Goal: Submit feedback/report problem: Submit feedback/report problem

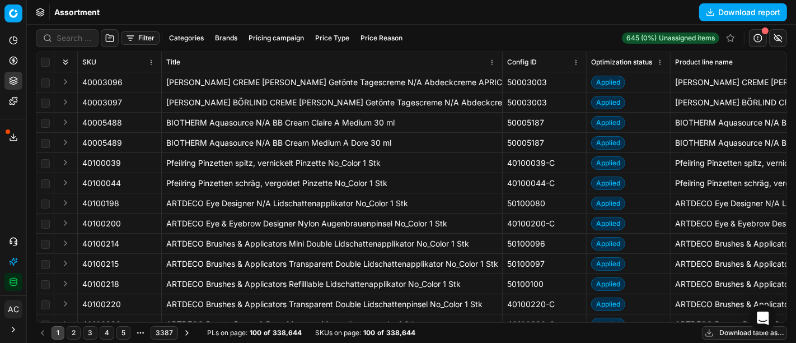
click at [0, 193] on div "Analytics Pricing Product portfolio Templates Export service 16 Contact support…" at bounding box center [13, 161] width 26 height 268
click at [3, 174] on div "Analytics Pricing Product portfolio Templates Export service 16 Contact support…" at bounding box center [13, 161] width 26 height 268
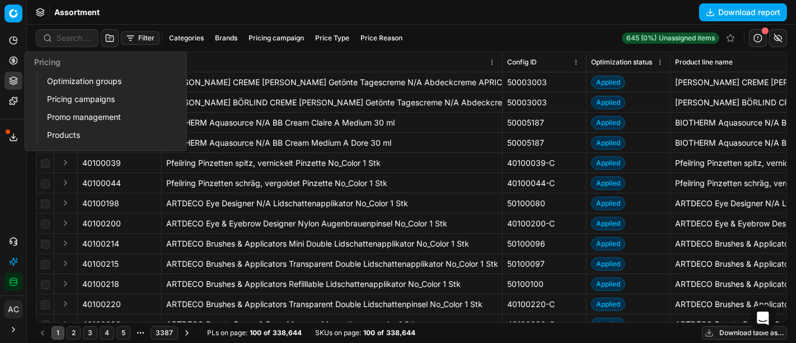
click at [12, 62] on icon at bounding box center [13, 60] width 3 height 3
click at [75, 81] on link "Optimization groups" at bounding box center [108, 81] width 130 height 16
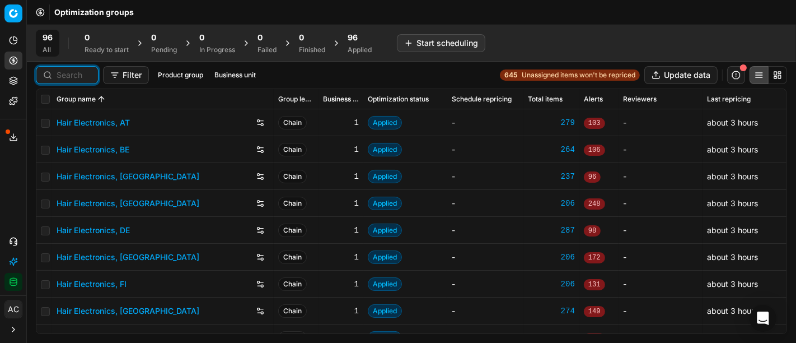
click at [73, 74] on input at bounding box center [74, 74] width 35 height 11
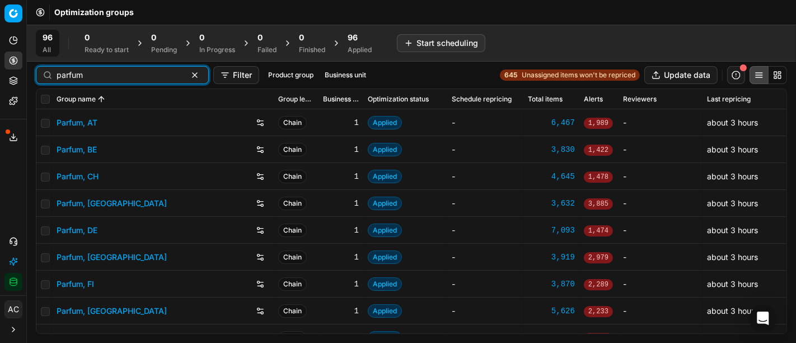
type input "parfum"
click at [86, 228] on link "Parfum, DE" at bounding box center [77, 230] width 41 height 11
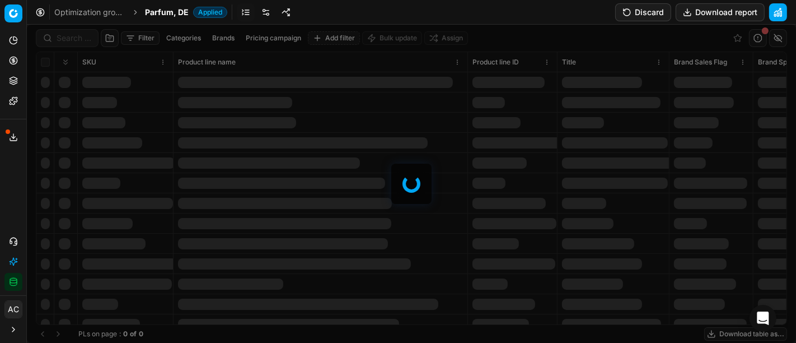
click at [73, 36] on div at bounding box center [411, 184] width 769 height 318
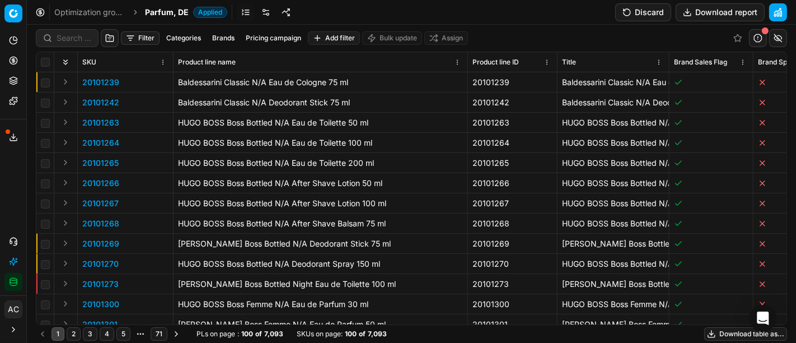
click at [73, 36] on div "Filter Categories Brands Pricing campaign Add filter Bulk update Assign SKU Pro…" at bounding box center [411, 184] width 769 height 318
click at [73, 36] on input at bounding box center [74, 37] width 35 height 11
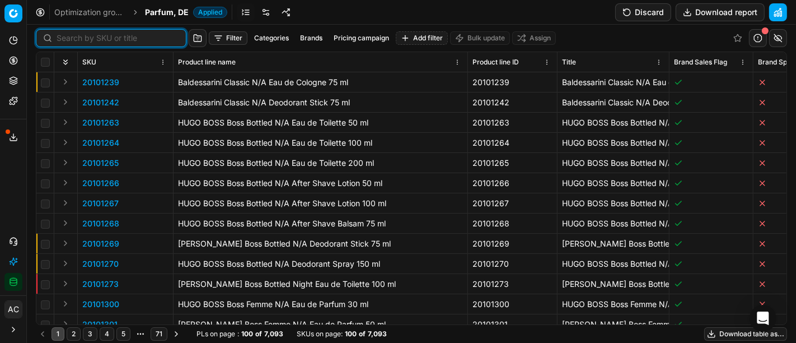
paste input "80072739-150"
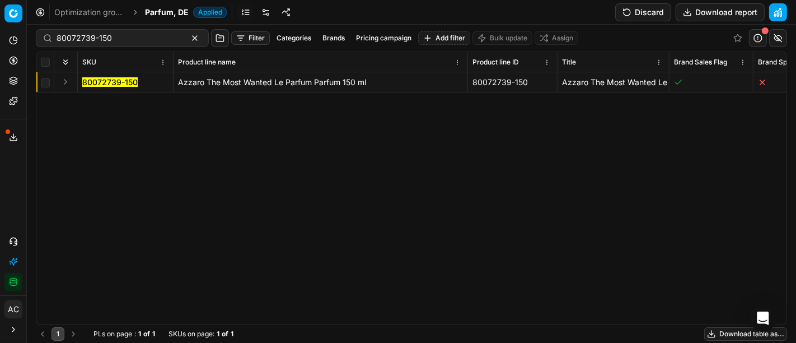
click at [67, 80] on button "Expand" at bounding box center [65, 81] width 13 height 13
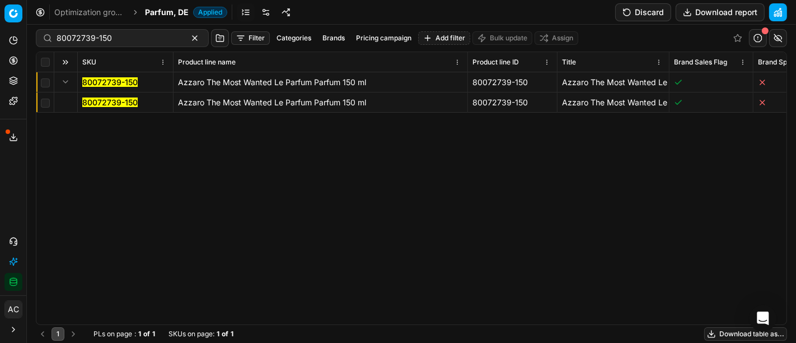
click at [105, 103] on mark "80072739-150" at bounding box center [109, 102] width 55 height 10
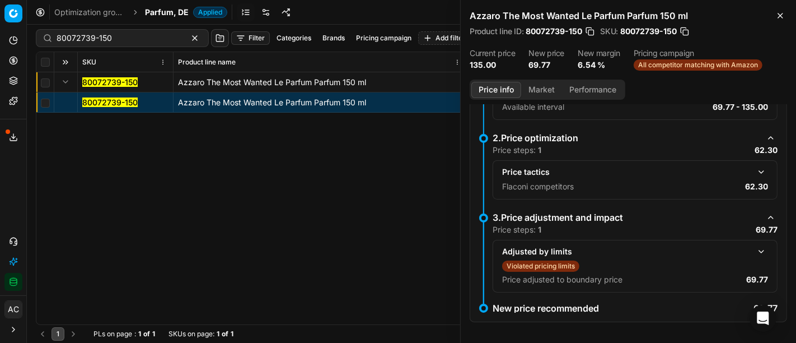
scroll to position [204, 0]
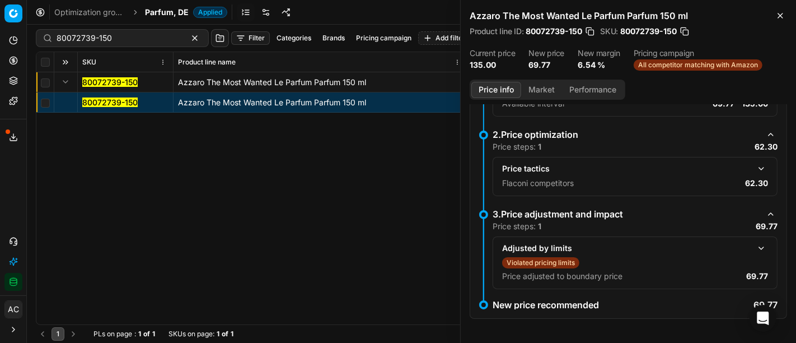
click at [533, 93] on button "Market" at bounding box center [541, 90] width 41 height 16
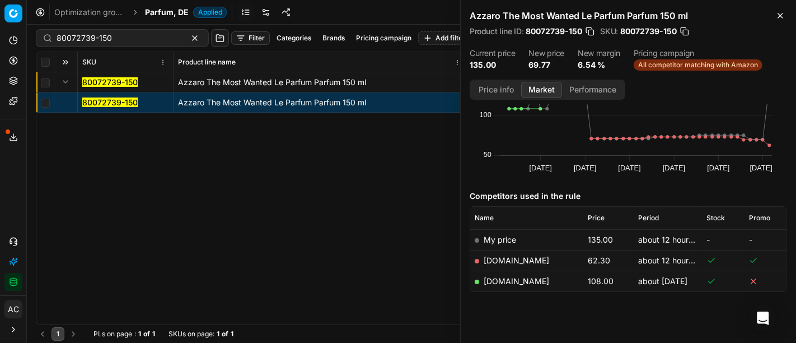
scroll to position [57, 0]
click at [502, 256] on link "[DOMAIN_NAME]" at bounding box center [517, 261] width 66 height 10
click at [530, 282] on link "[DOMAIN_NAME]" at bounding box center [517, 282] width 66 height 10
click at [105, 41] on input "80072739-150" at bounding box center [118, 37] width 123 height 11
paste input "05078"
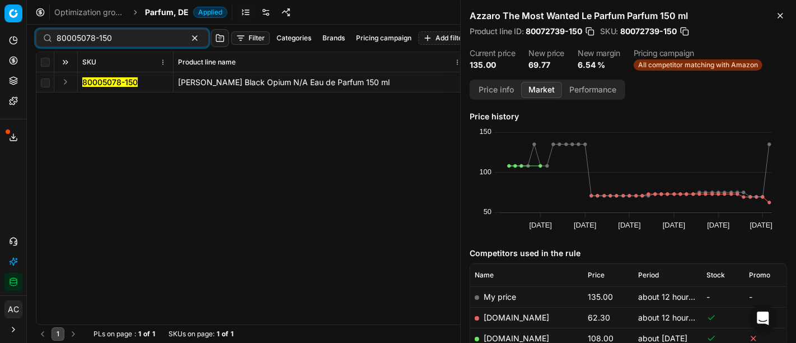
click at [66, 84] on button "Expand" at bounding box center [65, 81] width 13 height 13
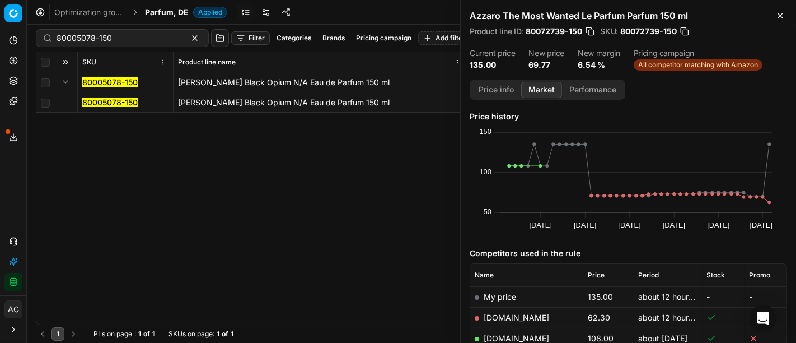
click at [102, 101] on mark "80005078-150" at bounding box center [109, 102] width 55 height 10
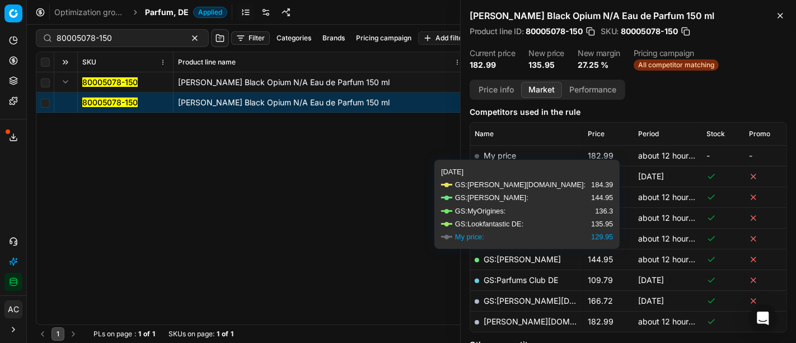
scroll to position [165, 0]
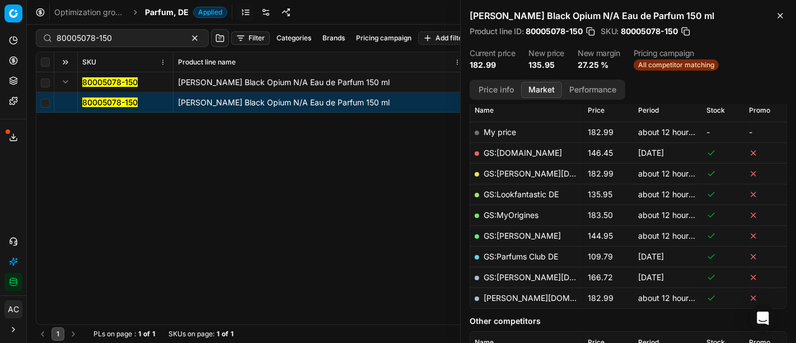
click at [506, 87] on button "Price info" at bounding box center [496, 90] width 50 height 16
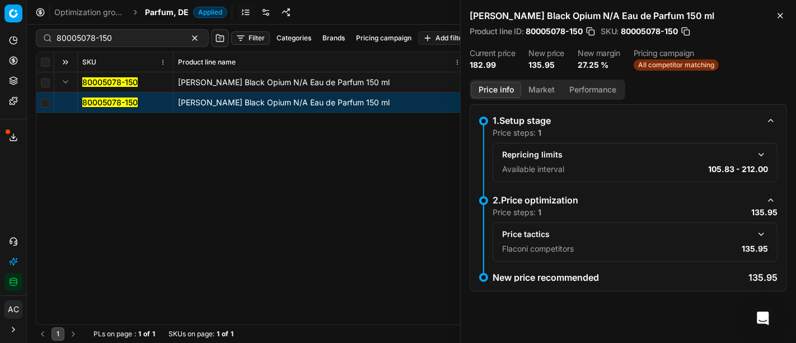
click at [764, 231] on button "button" at bounding box center [761, 233] width 13 height 13
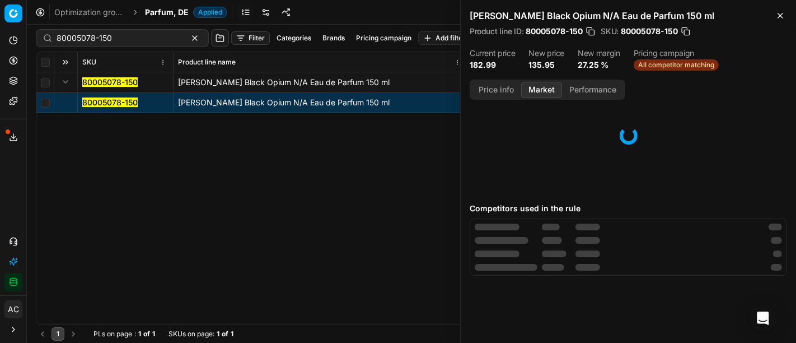
click at [545, 86] on button "Market" at bounding box center [541, 90] width 41 height 16
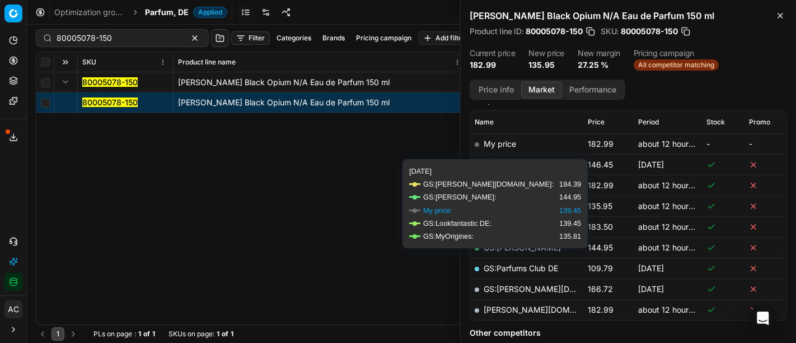
scroll to position [157, 0]
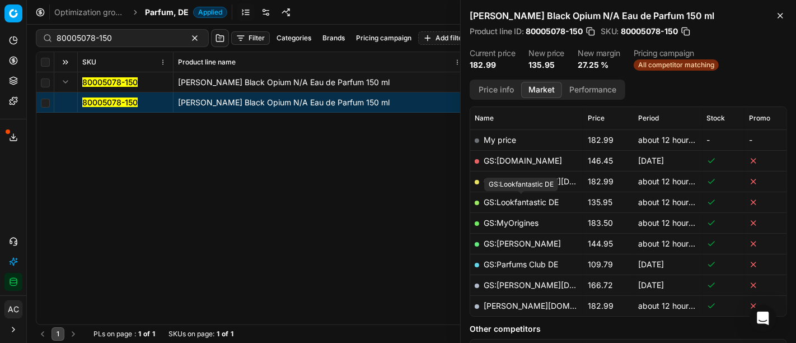
click at [544, 198] on link "GS:Lookfantastic DE" at bounding box center [521, 202] width 75 height 10
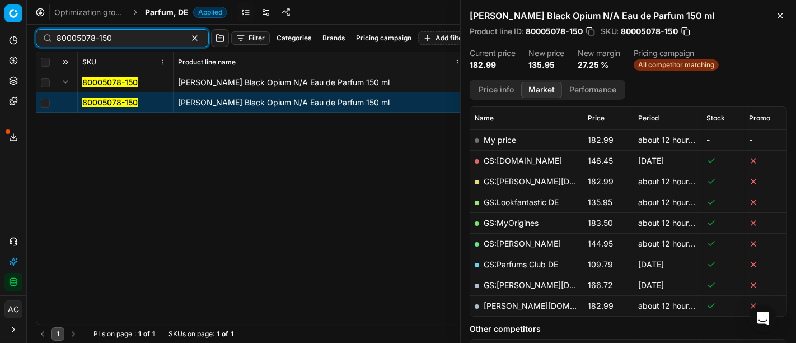
click at [123, 41] on input "80005078-150" at bounding box center [118, 37] width 123 height 11
paste input "52967-10"
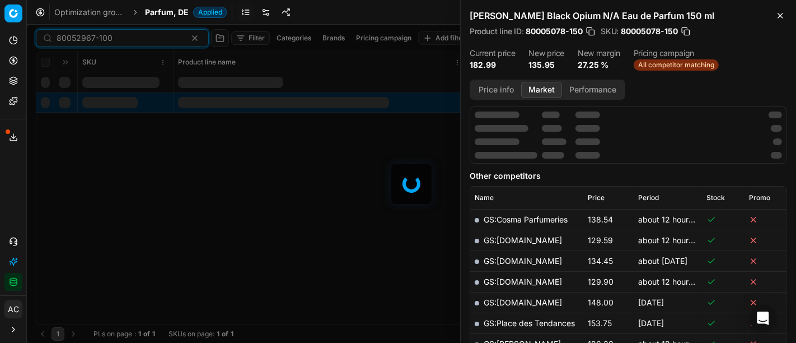
scroll to position [157, 0]
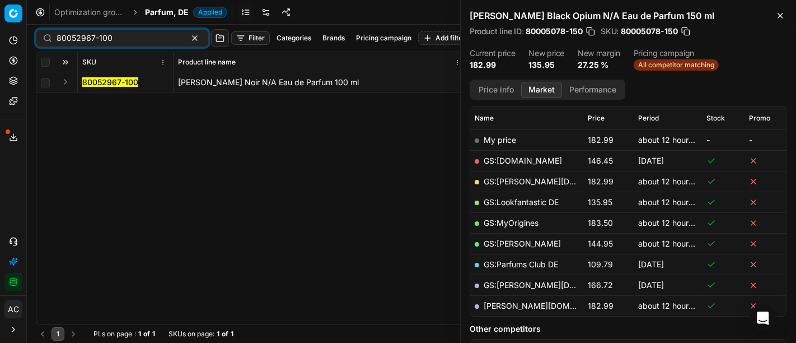
click at [66, 80] on button "Expand" at bounding box center [65, 81] width 13 height 13
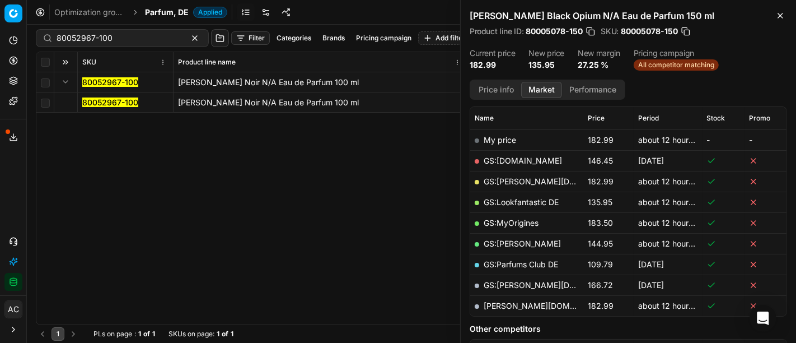
click at [105, 105] on mark "80052967-100" at bounding box center [110, 102] width 56 height 10
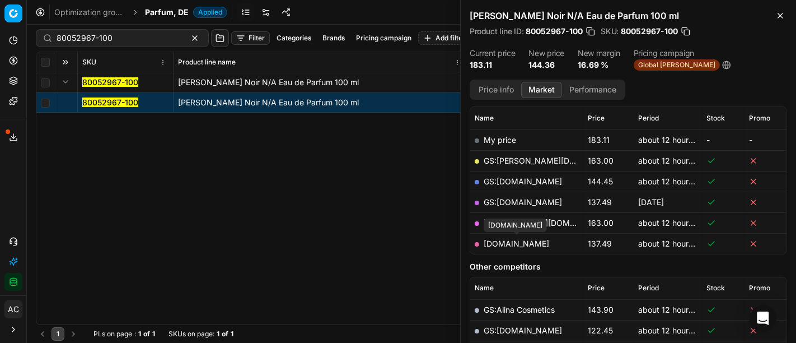
click at [525, 239] on link "[DOMAIN_NAME]" at bounding box center [517, 244] width 66 height 10
click at [133, 31] on div "80052967-100" at bounding box center [122, 38] width 173 height 18
paste input "76972-125"
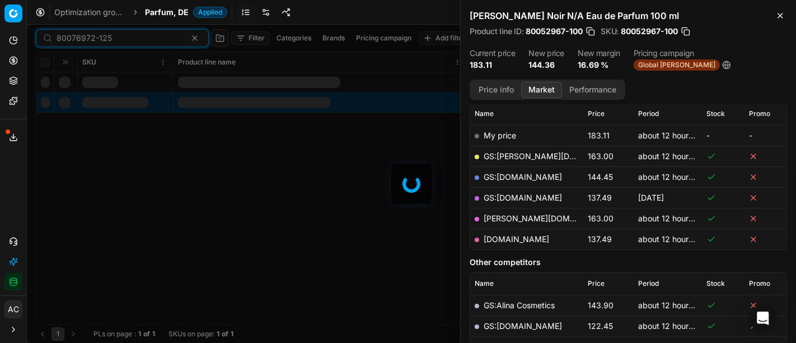
scroll to position [157, 0]
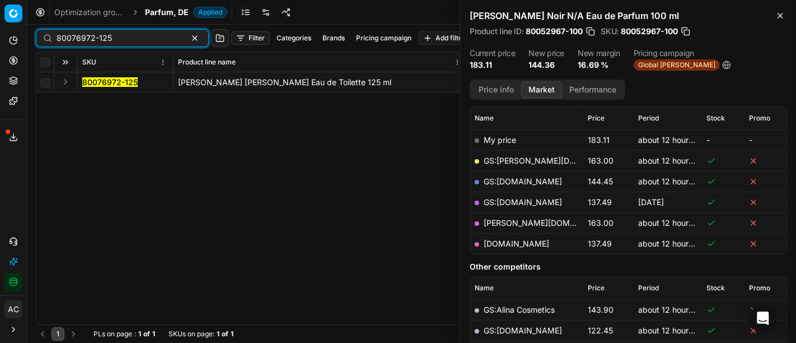
type input "80076972-125"
click at [64, 81] on button "Expand" at bounding box center [65, 81] width 13 height 13
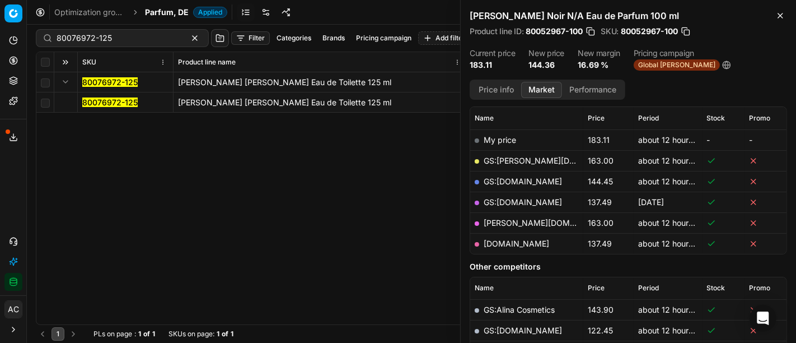
click at [103, 105] on mark "80076972-125" at bounding box center [109, 102] width 55 height 10
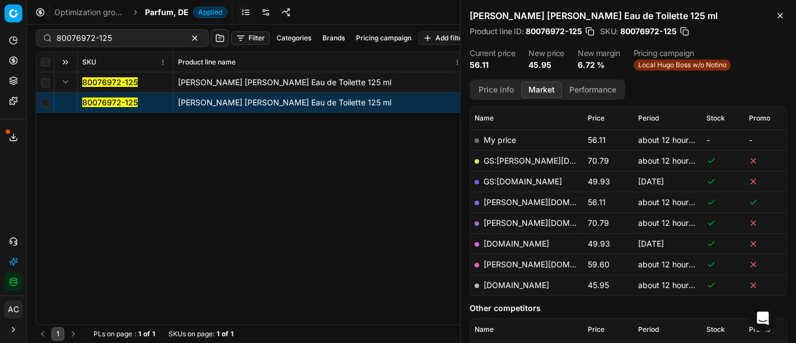
click at [506, 282] on link "[DOMAIN_NAME]" at bounding box center [517, 285] width 66 height 10
click at [162, 4] on div "Optimization groups Parfum, DE Applied Discard Download report" at bounding box center [411, 12] width 769 height 25
click at [165, 16] on span "Parfum, DE" at bounding box center [167, 12] width 44 height 11
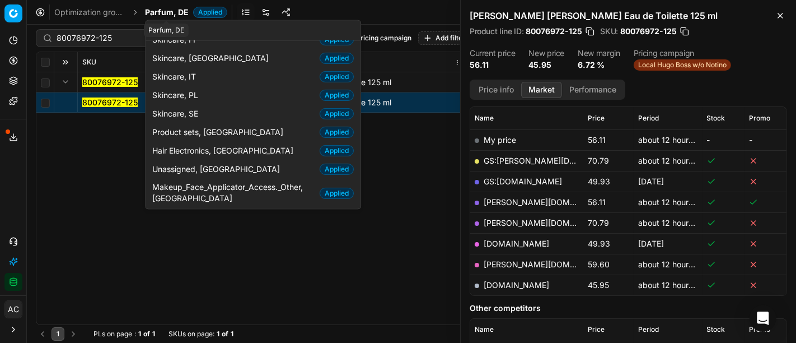
scroll to position [57, 0]
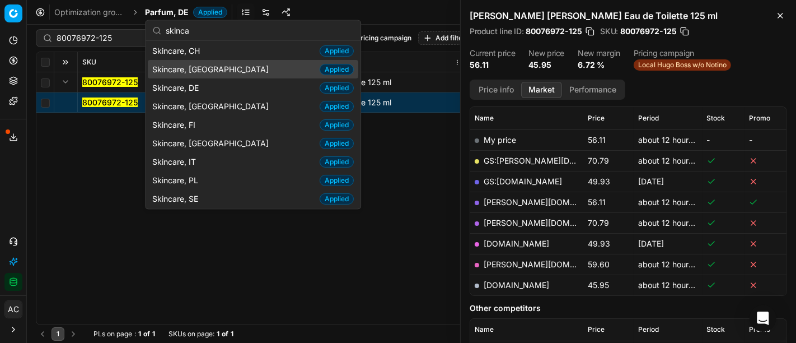
type input "skinca"
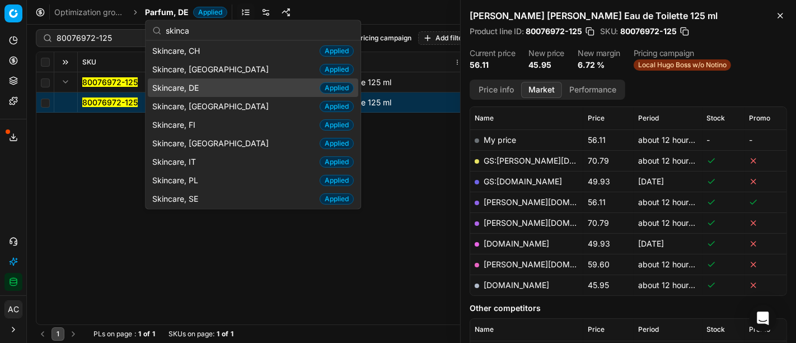
click at [203, 82] on span "Skincare, DE" at bounding box center [177, 87] width 51 height 11
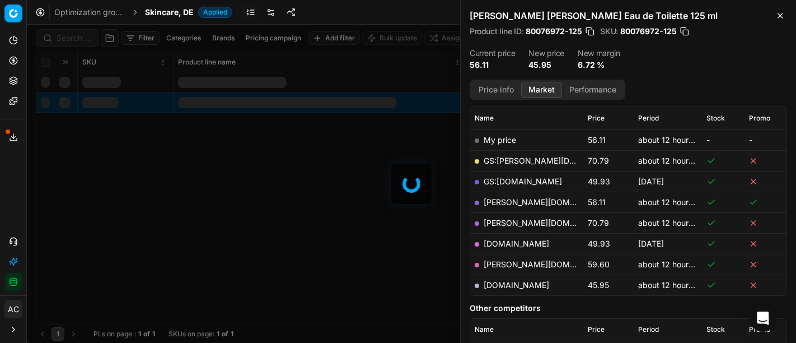
click at [69, 41] on div at bounding box center [411, 184] width 769 height 318
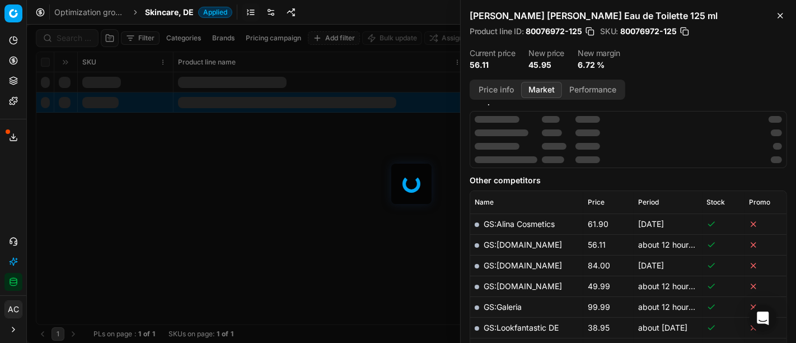
scroll to position [157, 0]
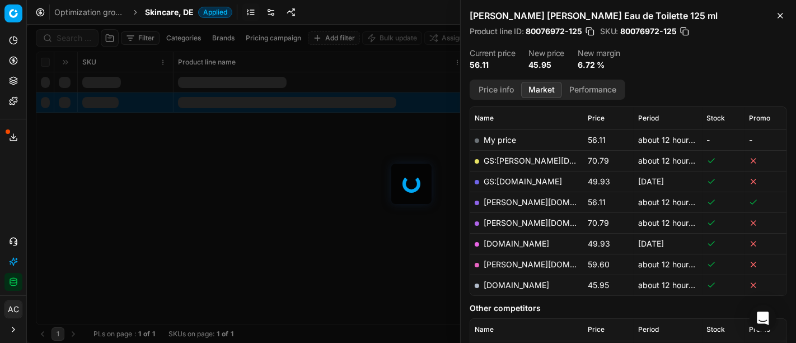
click at [69, 41] on div at bounding box center [411, 184] width 769 height 318
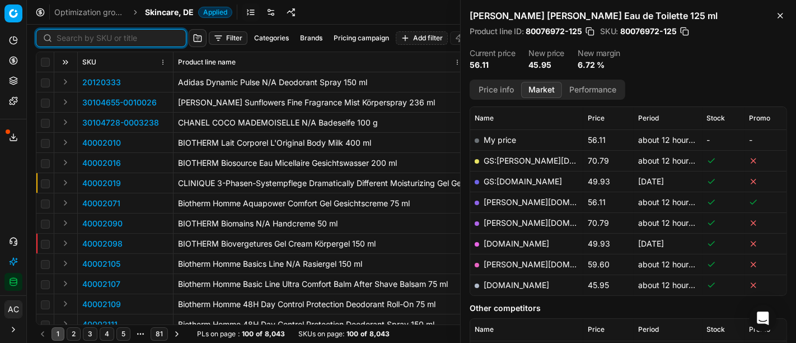
click at [69, 41] on input at bounding box center [118, 37] width 123 height 11
paste input "40002729"
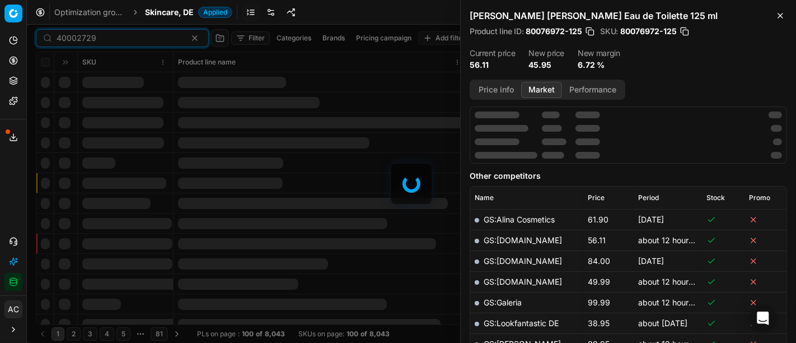
scroll to position [157, 0]
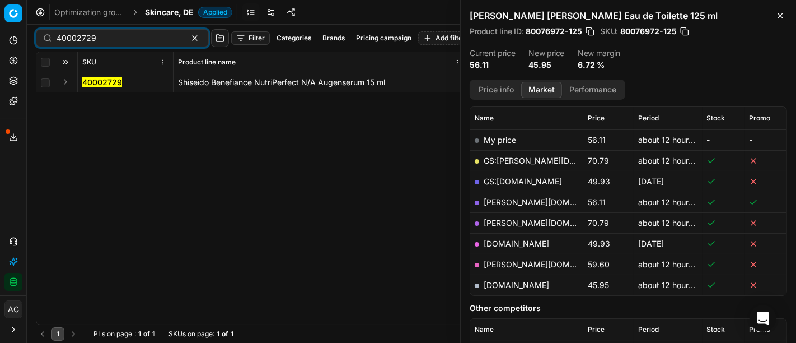
click at [68, 83] on button "Expand" at bounding box center [65, 81] width 13 height 13
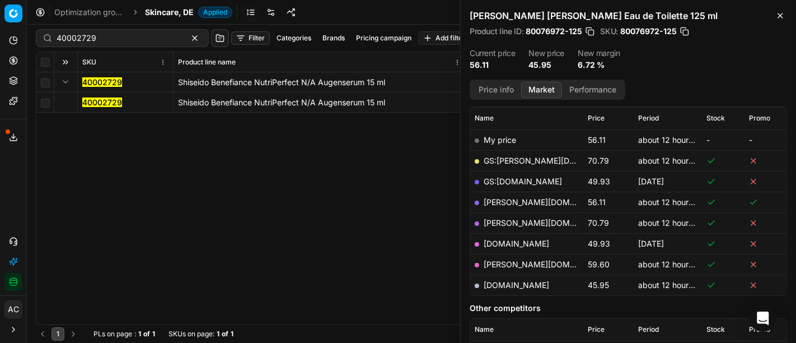
click at [96, 101] on mark "40002729" at bounding box center [102, 102] width 40 height 10
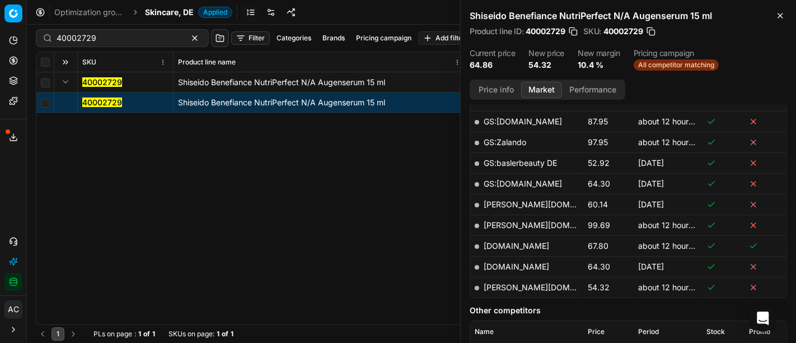
scroll to position [383, 0]
click at [507, 282] on link "[PERSON_NAME][DOMAIN_NAME]" at bounding box center [549, 287] width 130 height 10
click at [137, 44] on div "40002729" at bounding box center [122, 38] width 173 height 18
paste input "80047974-50"
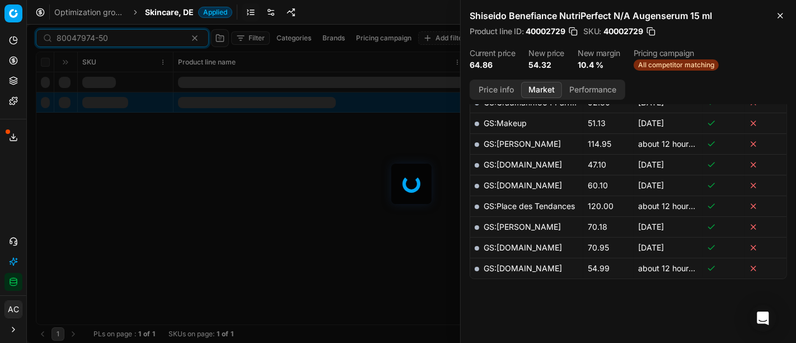
scroll to position [383, 0]
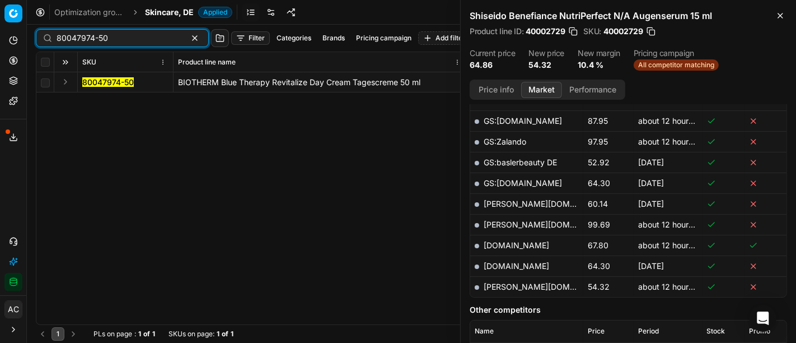
type input "80047974-50"
click at [67, 80] on button "Expand" at bounding box center [65, 81] width 13 height 13
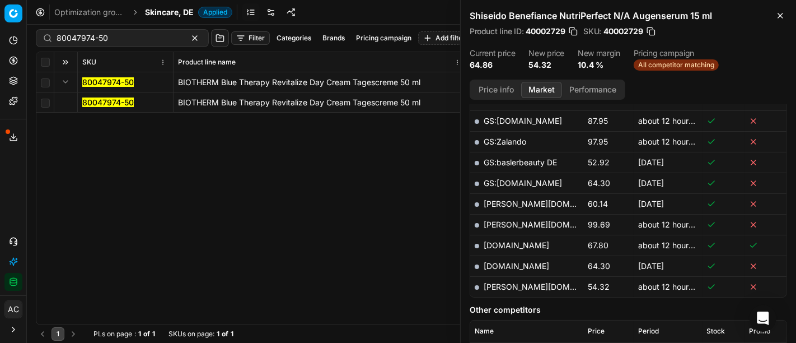
click at [107, 105] on mark "80047974-50" at bounding box center [108, 102] width 52 height 10
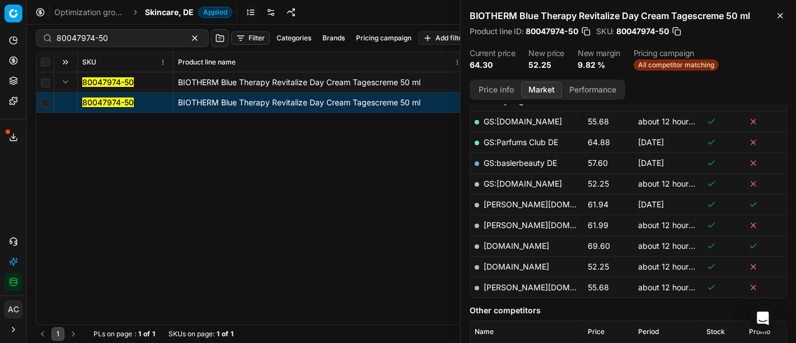
scroll to position [259, 0]
click at [533, 261] on link "[DOMAIN_NAME]" at bounding box center [517, 266] width 66 height 10
click at [178, 4] on div "Optimization groups Skincare, DE Applied Discard Download report" at bounding box center [411, 12] width 769 height 25
click at [180, 10] on span "Skincare, DE" at bounding box center [169, 12] width 49 height 11
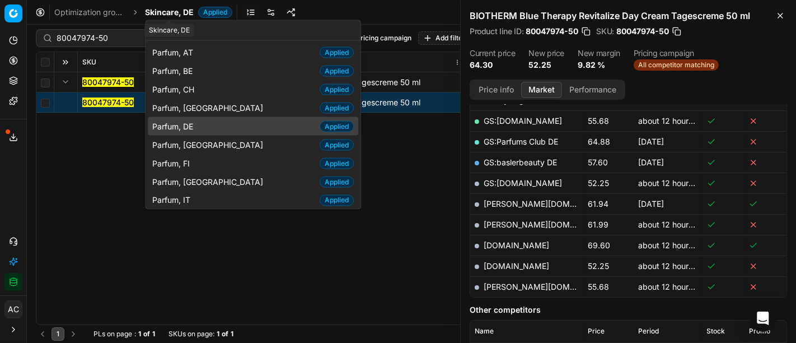
type input "par"
click at [197, 122] on span "Parfum, DE" at bounding box center [174, 125] width 45 height 11
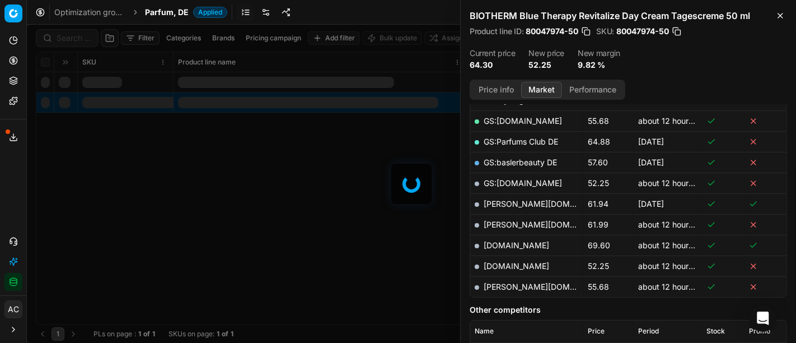
click at [78, 36] on div at bounding box center [411, 184] width 769 height 318
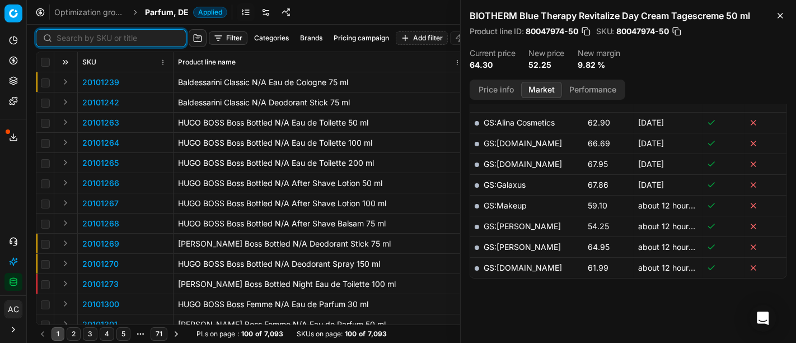
click at [78, 36] on input at bounding box center [118, 37] width 123 height 11
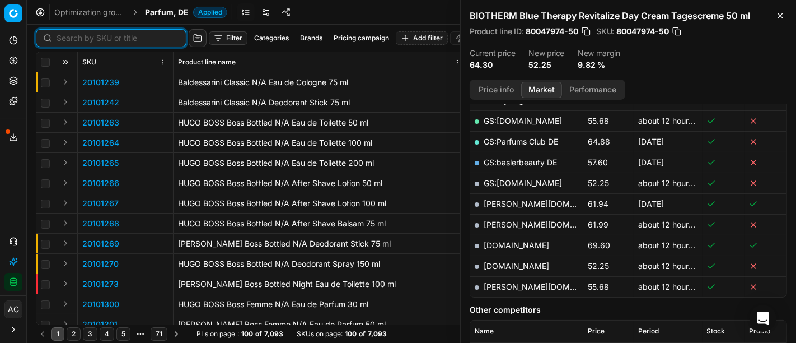
click at [78, 36] on input at bounding box center [118, 37] width 123 height 11
paste input "20102162"
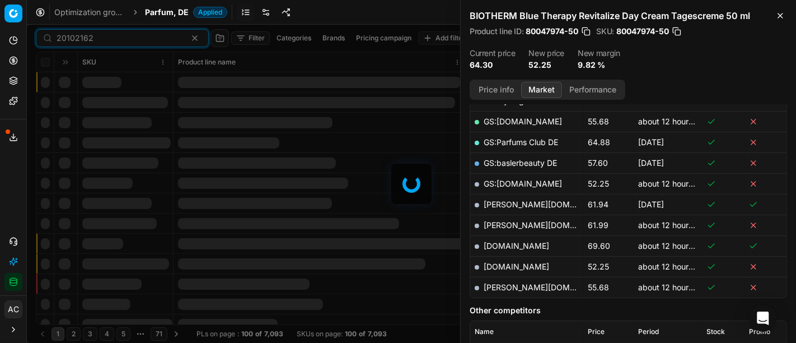
scroll to position [259, 0]
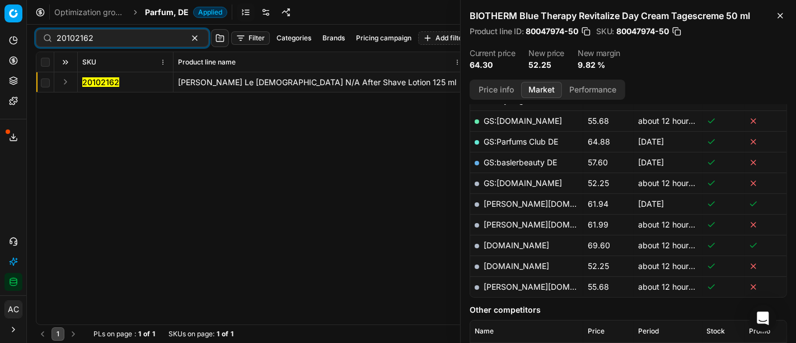
click at [66, 84] on button "Expand" at bounding box center [65, 81] width 13 height 13
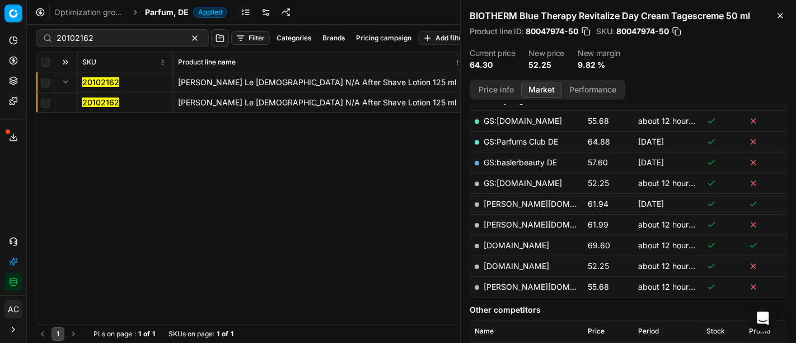
click at [96, 102] on mark "20102162" at bounding box center [100, 102] width 37 height 10
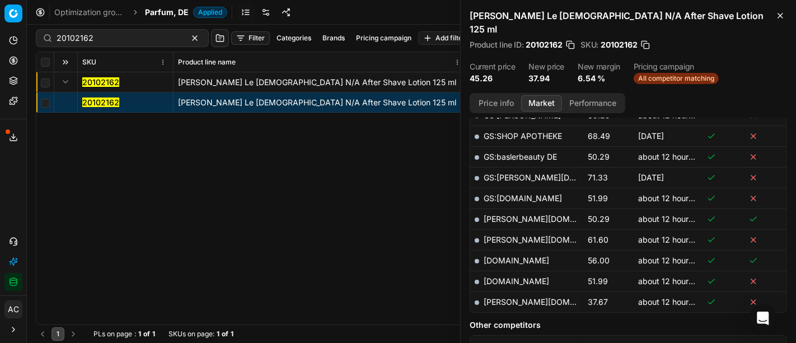
scroll to position [318, 0]
click at [501, 298] on link "[PERSON_NAME][DOMAIN_NAME]" at bounding box center [549, 303] width 130 height 10
click at [120, 34] on input "20102162" at bounding box center [118, 37] width 123 height 11
paste input "90002278-0003193"
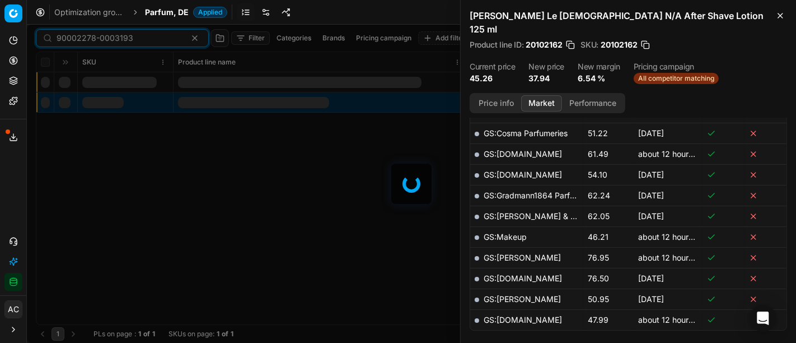
scroll to position [318, 0]
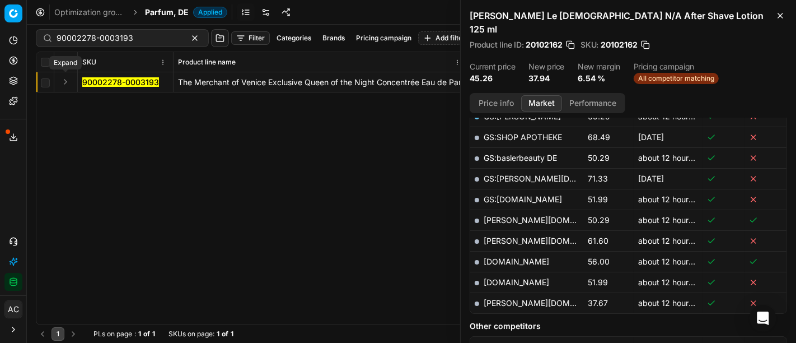
click at [62, 80] on button "Expand" at bounding box center [65, 81] width 13 height 13
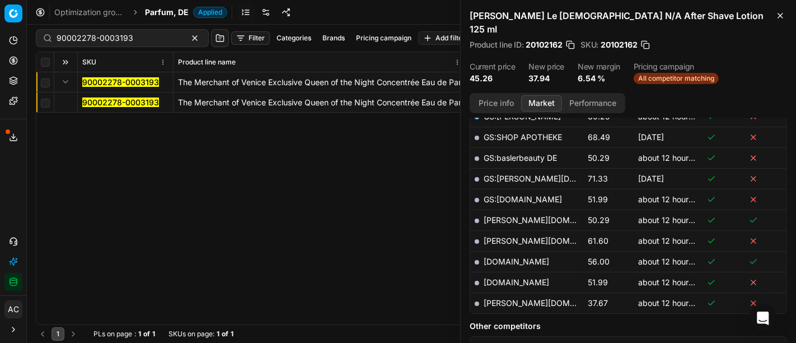
click at [106, 102] on mark "90002278-0003193" at bounding box center [120, 102] width 77 height 10
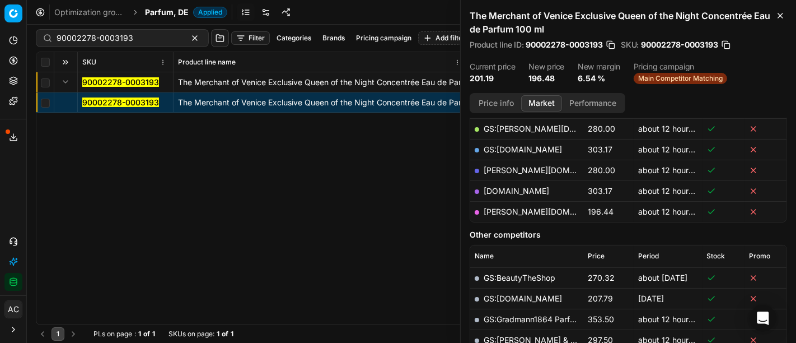
scroll to position [187, 0]
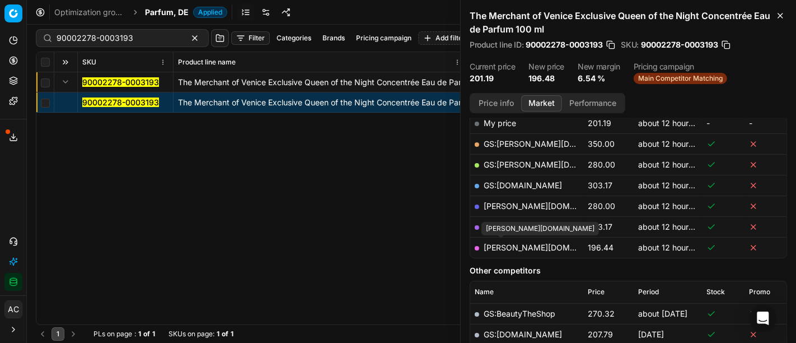
click at [506, 245] on link "[PERSON_NAME][DOMAIN_NAME]" at bounding box center [549, 247] width 130 height 10
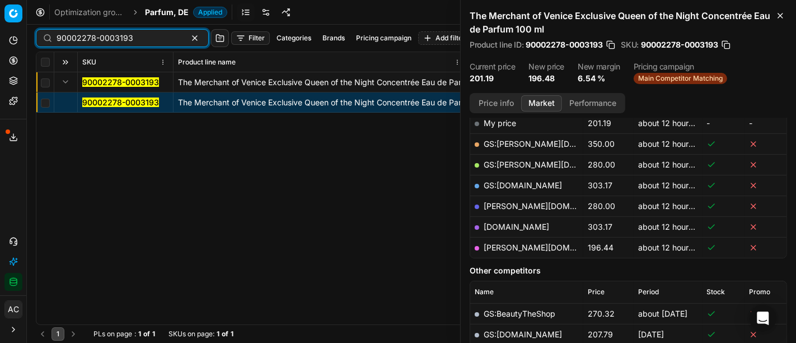
click at [137, 41] on input "90002278-0003193" at bounding box center [118, 37] width 123 height 11
paste input "4901-0007409"
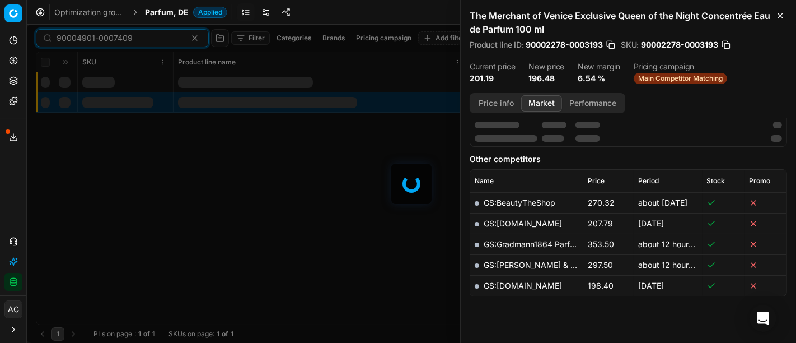
scroll to position [187, 0]
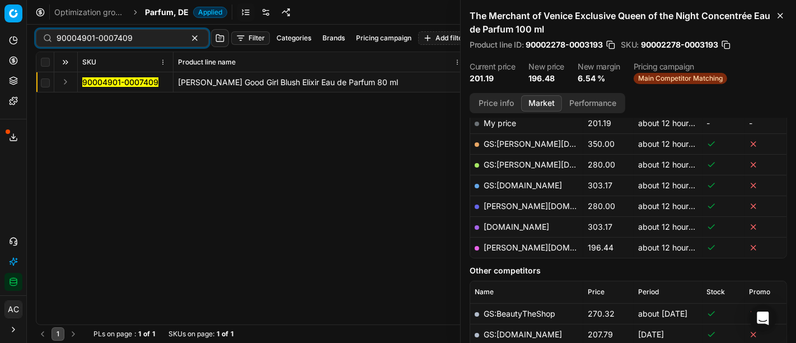
click at [66, 84] on button "Expand" at bounding box center [65, 81] width 13 height 13
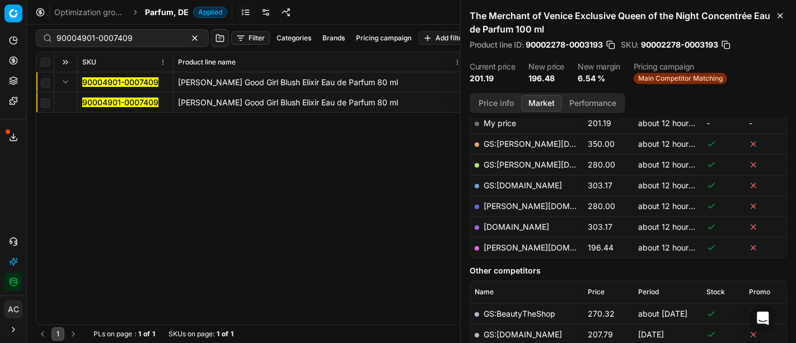
click at [97, 105] on mark "90004901-0007409" at bounding box center [120, 102] width 76 height 10
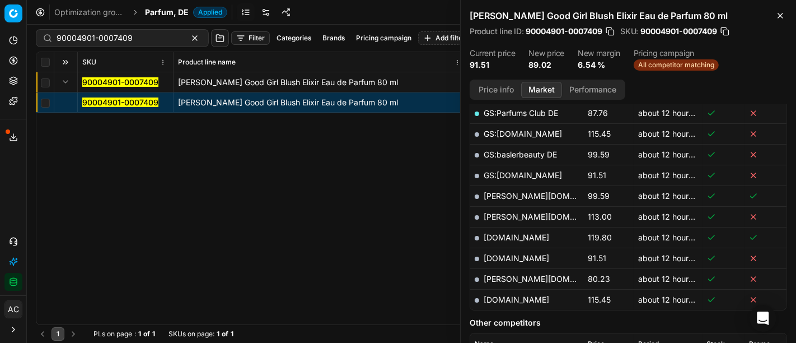
scroll to position [334, 0]
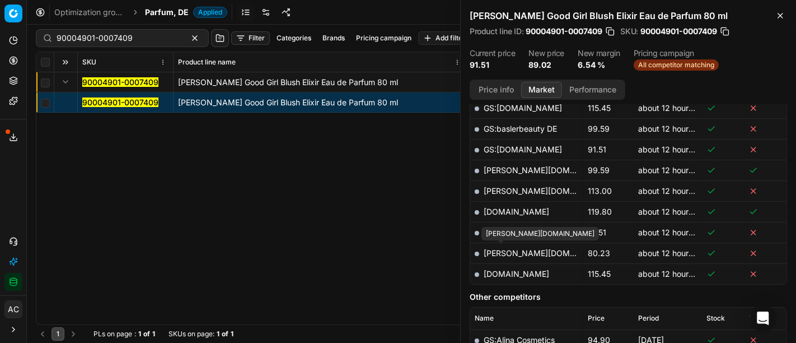
click at [513, 253] on link "[PERSON_NAME][DOMAIN_NAME]" at bounding box center [549, 253] width 130 height 10
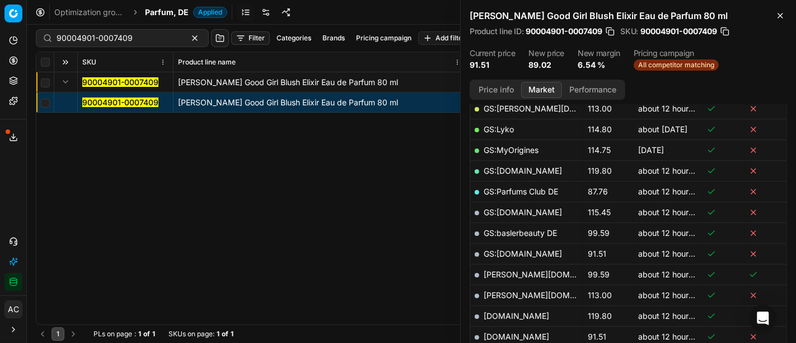
scroll to position [229, 0]
click at [497, 90] on button "Price info" at bounding box center [496, 90] width 50 height 16
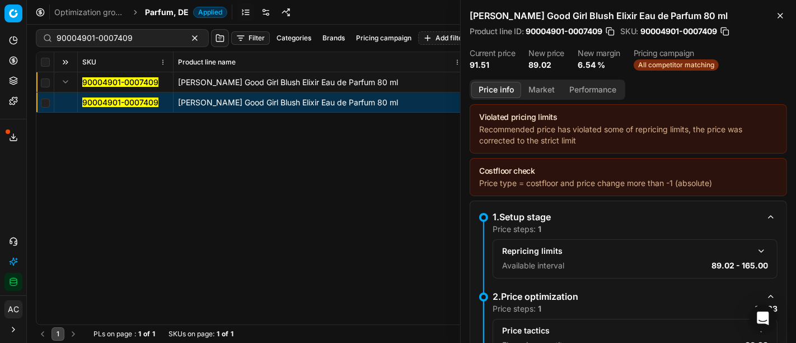
scroll to position [162, 0]
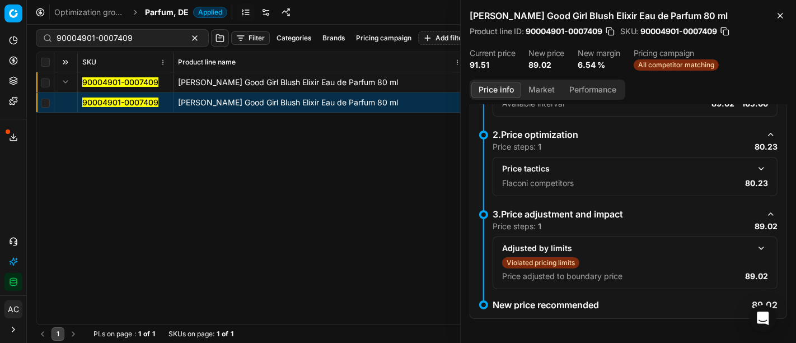
click at [755, 166] on button "button" at bounding box center [761, 168] width 13 height 13
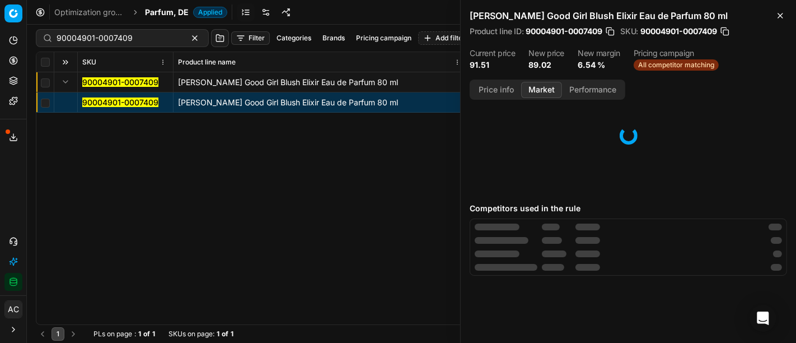
click at [538, 87] on button "Market" at bounding box center [541, 90] width 41 height 16
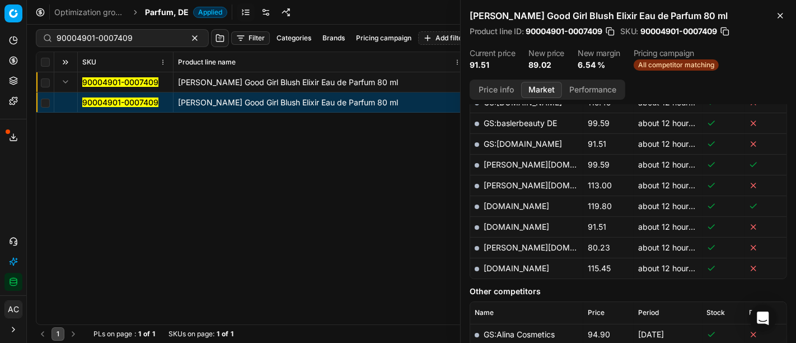
scroll to position [323, 0]
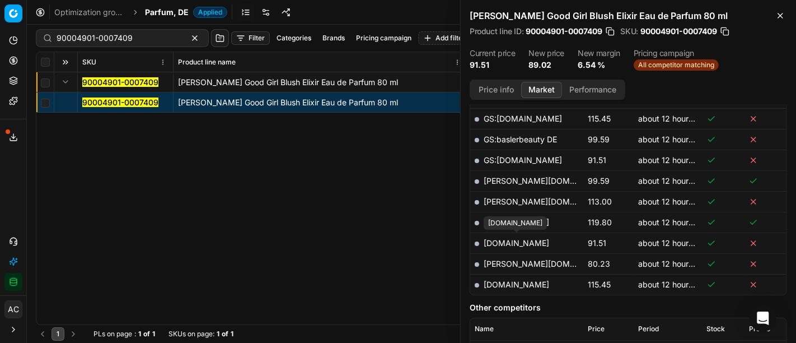
click at [521, 238] on link "[DOMAIN_NAME]" at bounding box center [517, 243] width 66 height 10
click at [120, 43] on input "90004901-0007409" at bounding box center [118, 37] width 123 height 11
paste input "7672-001175"
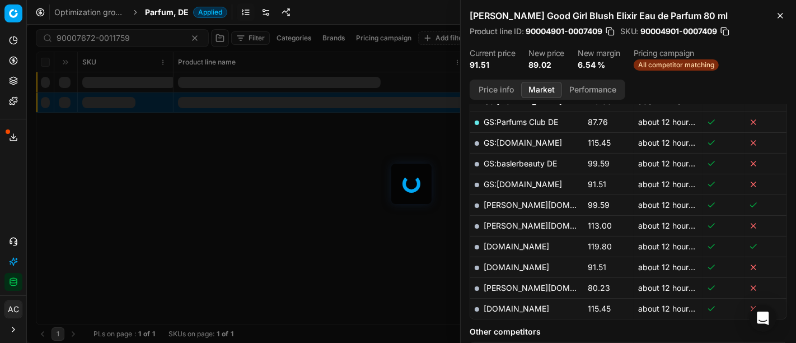
scroll to position [323, 0]
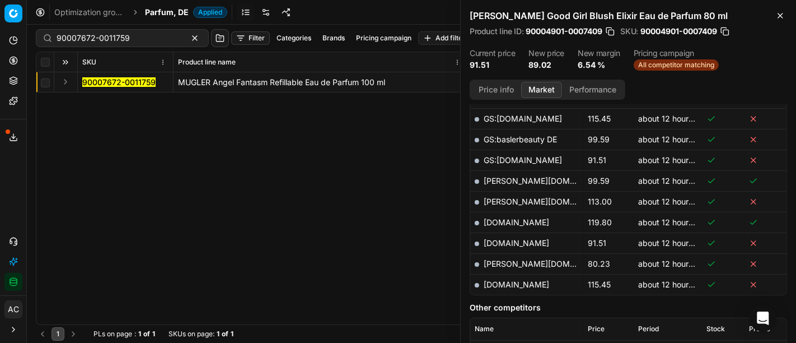
click at [0, 180] on div "Analytics Pricing Product portfolio Templates Export service 16 Contact support…" at bounding box center [13, 161] width 26 height 268
click at [67, 83] on button "Expand" at bounding box center [65, 81] width 13 height 13
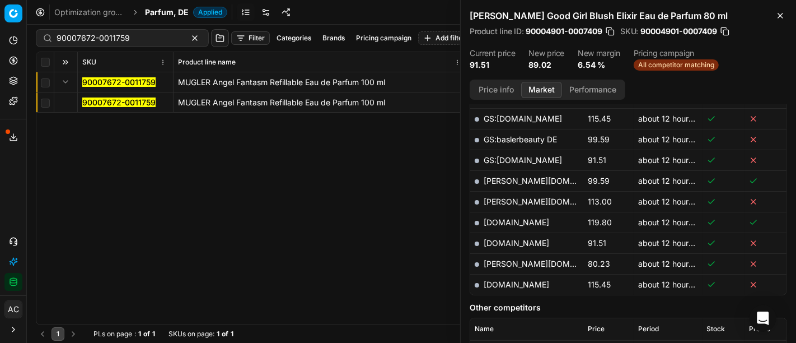
click at [98, 102] on mark "90007672-0011759" at bounding box center [118, 102] width 73 height 10
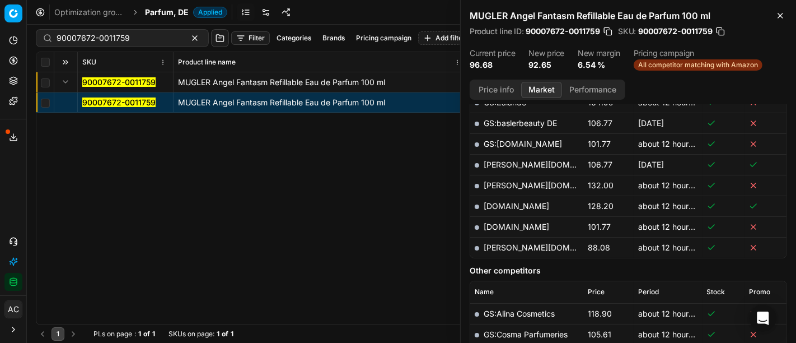
scroll to position [359, 0]
click at [508, 243] on link "[PERSON_NAME][DOMAIN_NAME]" at bounding box center [549, 248] width 130 height 10
click at [115, 45] on div "90007672-0011759" at bounding box center [122, 38] width 173 height 18
paste input "0056-0000064"
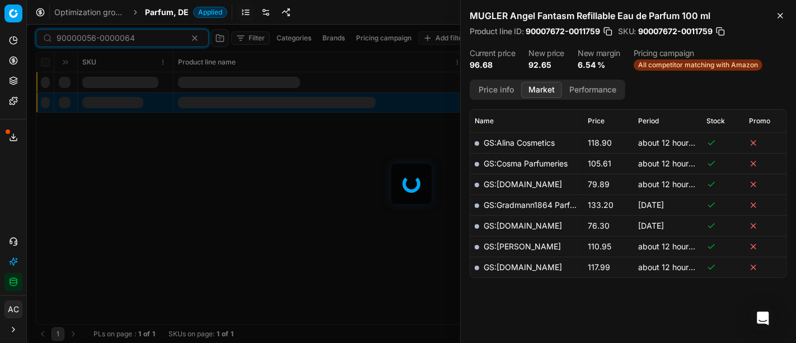
scroll to position [359, 0]
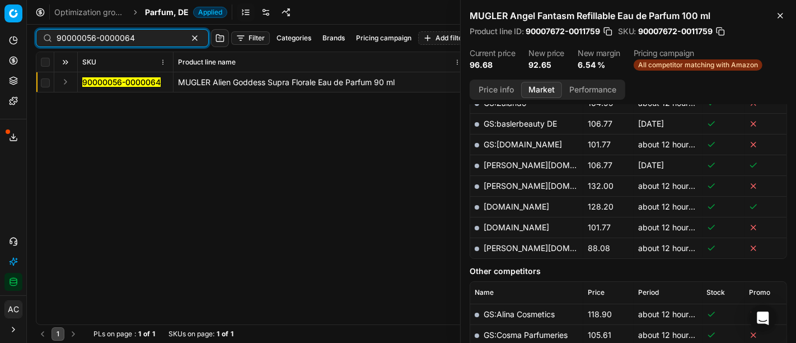
type input "90000056-0000064"
click at [64, 82] on button "Expand" at bounding box center [65, 81] width 13 height 13
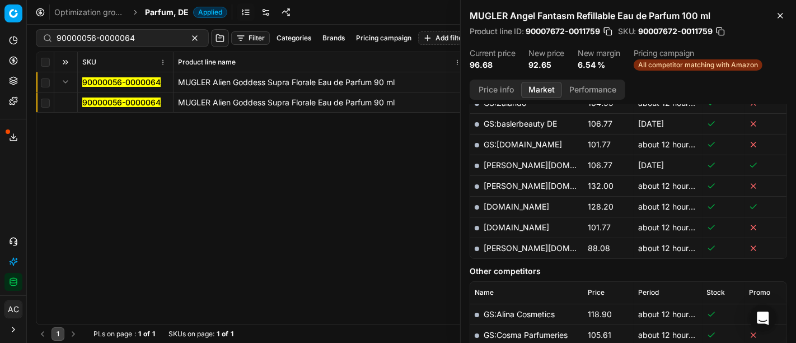
click at [101, 105] on mark "90000056-0000064" at bounding box center [121, 102] width 78 height 10
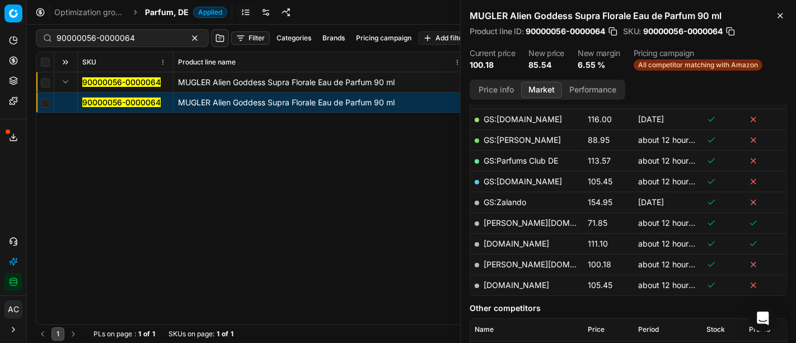
scroll to position [240, 0]
click at [506, 90] on button "Price info" at bounding box center [496, 90] width 50 height 16
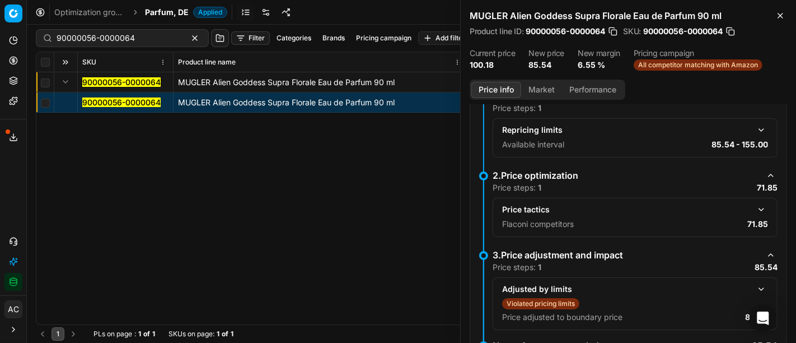
click at [755, 286] on button "button" at bounding box center [761, 288] width 13 height 13
click at [755, 208] on button "button" at bounding box center [761, 209] width 13 height 13
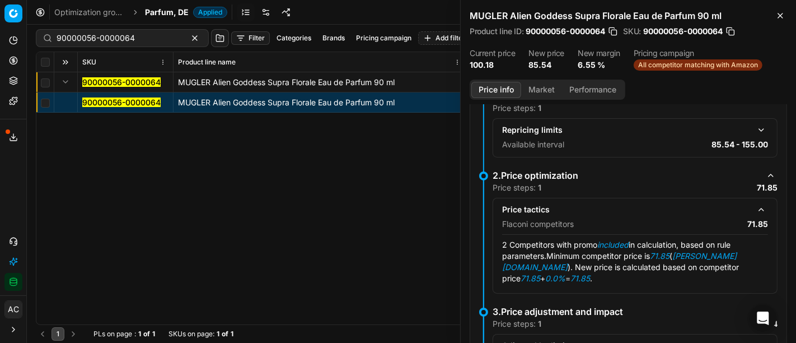
click at [543, 88] on button "Market" at bounding box center [541, 90] width 41 height 16
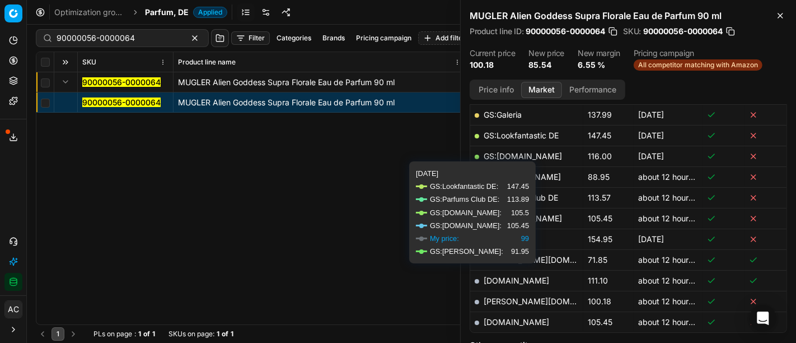
scroll to position [204, 0]
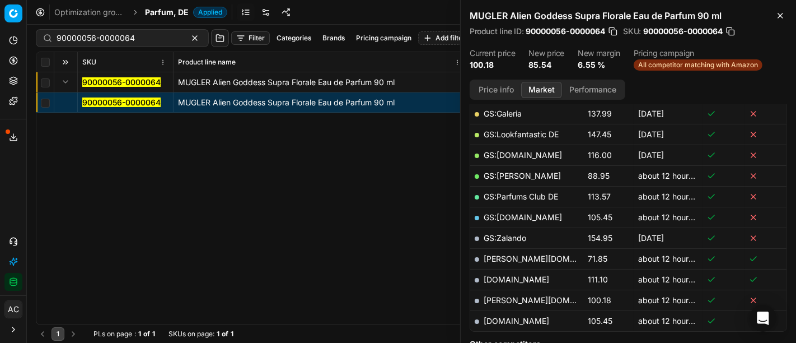
click at [531, 257] on link "[PERSON_NAME][DOMAIN_NAME]" at bounding box center [549, 259] width 130 height 10
click at [7, 245] on button "Contact support" at bounding box center [13, 241] width 18 height 18
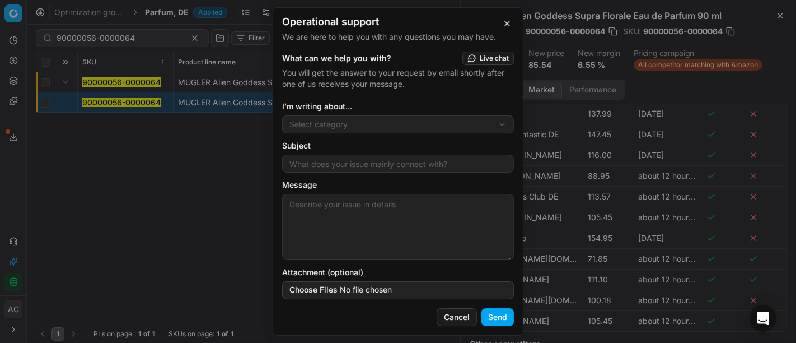
click at [337, 128] on div "Operational support We are here to help you with any questions you may have. Wh…" at bounding box center [398, 171] width 796 height 343
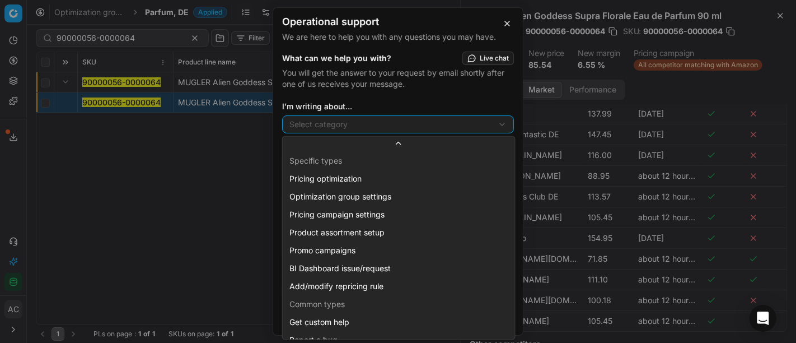
scroll to position [30, 0]
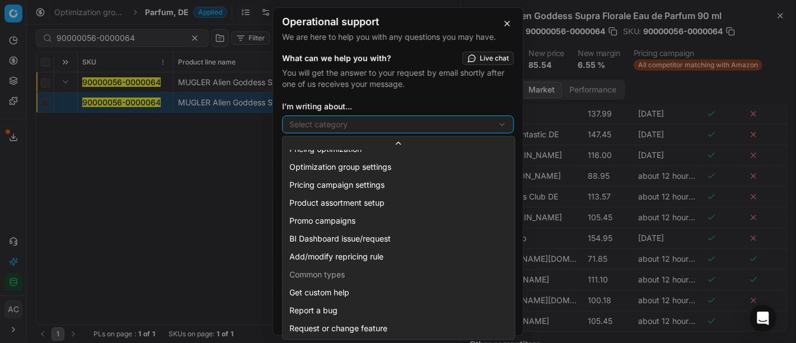
select select "241"
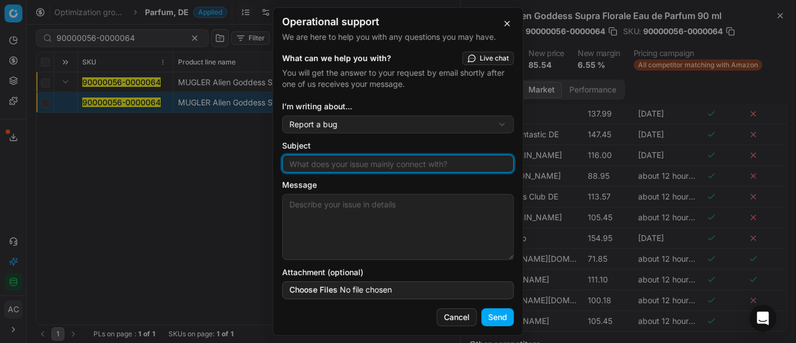
click at [358, 164] on input "Subject" at bounding box center [398, 163] width 222 height 17
type input "wrong size match"
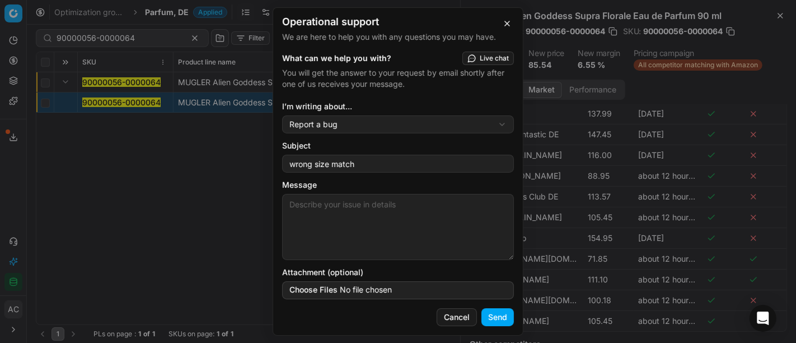
paste textarea "90000056-0000064"
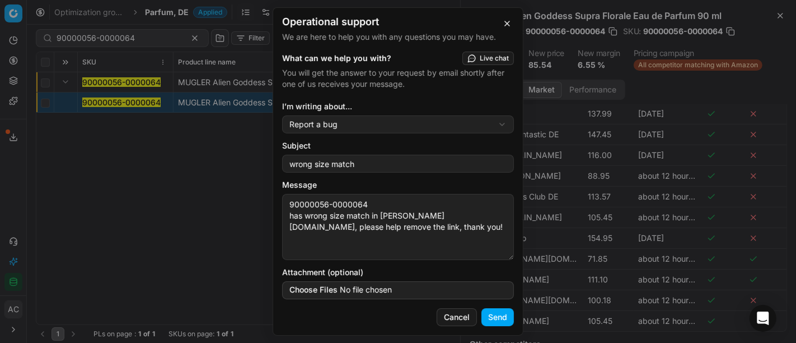
type textarea "90000056-0000064 has wrong size match in [PERSON_NAME][DOMAIN_NAME], please hel…"
click at [508, 322] on button "Send" at bounding box center [498, 317] width 32 height 18
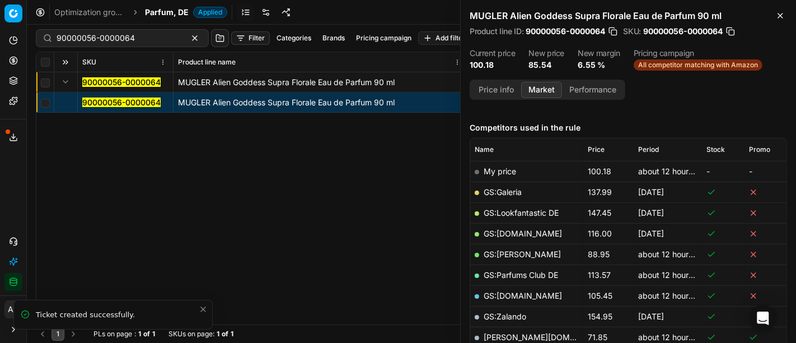
scroll to position [126, 0]
click at [496, 251] on link "GS:[PERSON_NAME]" at bounding box center [522, 254] width 77 height 10
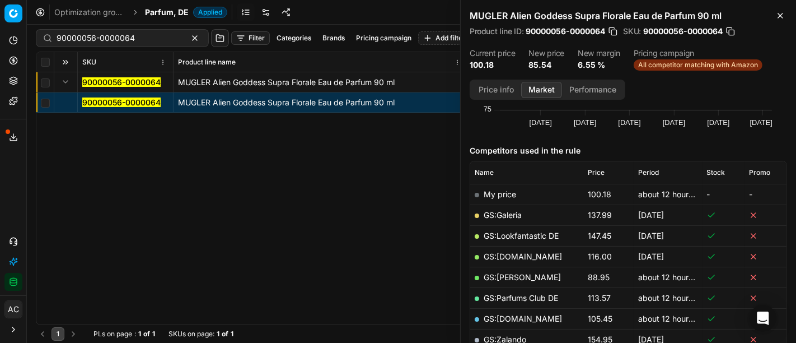
scroll to position [78, 0]
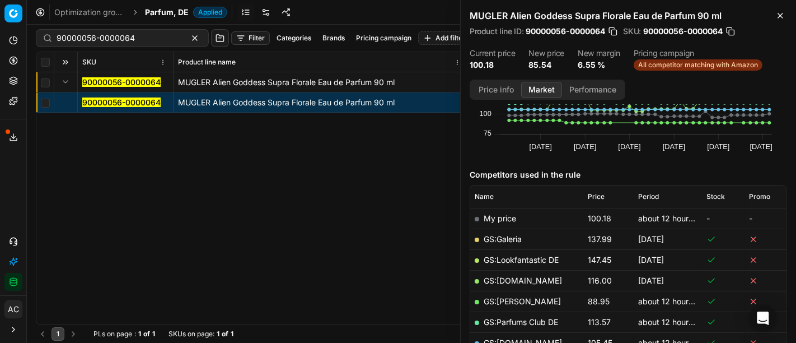
click at [130, 45] on div "90000056-0000064" at bounding box center [122, 38] width 173 height 18
paste input "80004837-100"
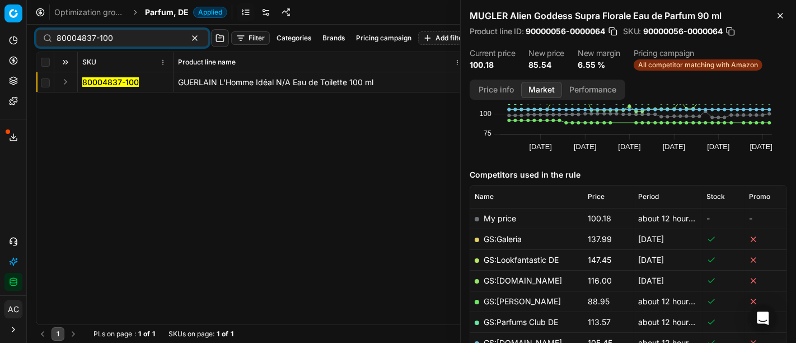
click at [67, 81] on button "Expand" at bounding box center [65, 81] width 13 height 13
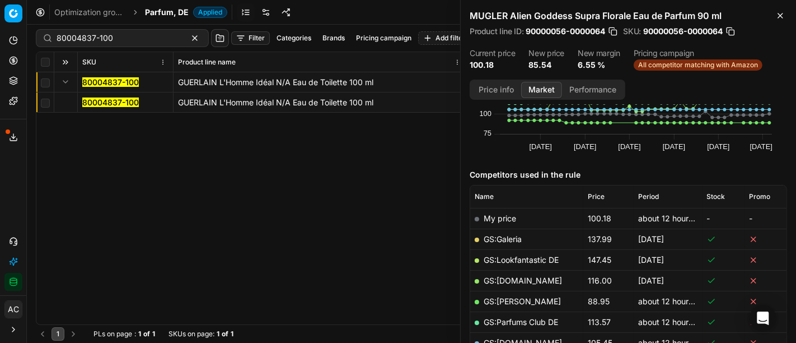
click at [110, 101] on mark "80004837-100" at bounding box center [110, 102] width 57 height 10
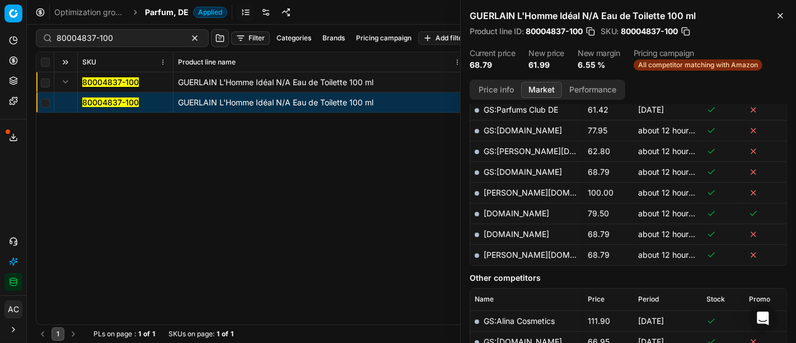
scroll to position [352, 0]
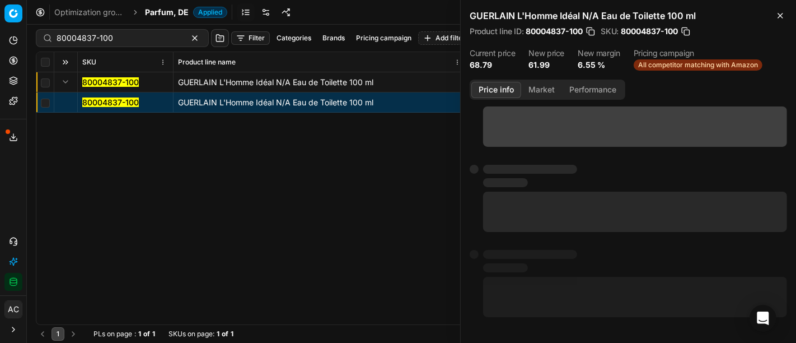
click at [500, 87] on button "Price info" at bounding box center [496, 90] width 50 height 16
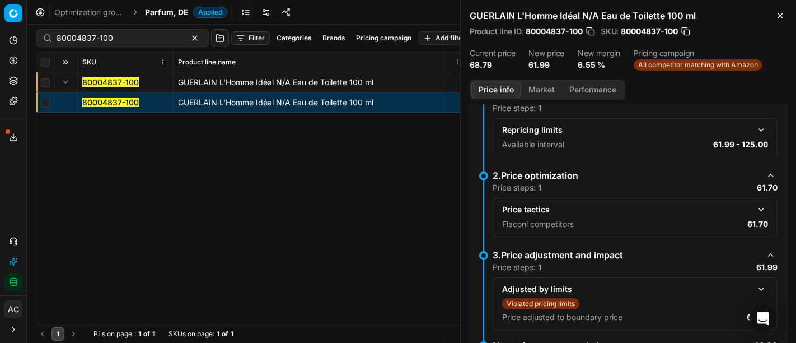
click at [756, 205] on button "button" at bounding box center [761, 209] width 13 height 13
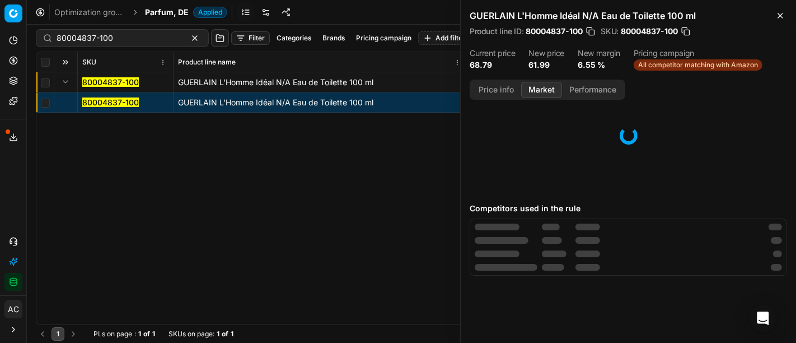
click at [543, 88] on button "Market" at bounding box center [541, 90] width 41 height 16
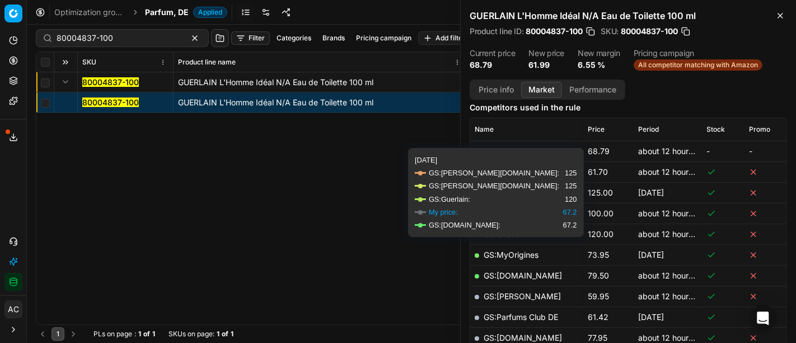
scroll to position [152, 0]
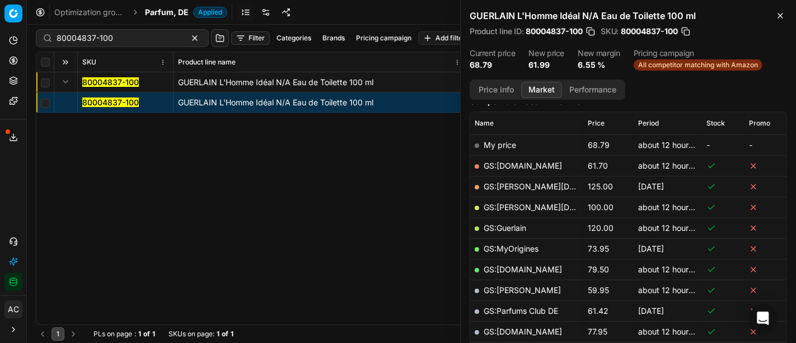
click at [530, 165] on link "GS:[DOMAIN_NAME]" at bounding box center [523, 166] width 78 height 10
click at [124, 39] on input "80004837-100" at bounding box center [118, 37] width 123 height 11
paste input "54626"
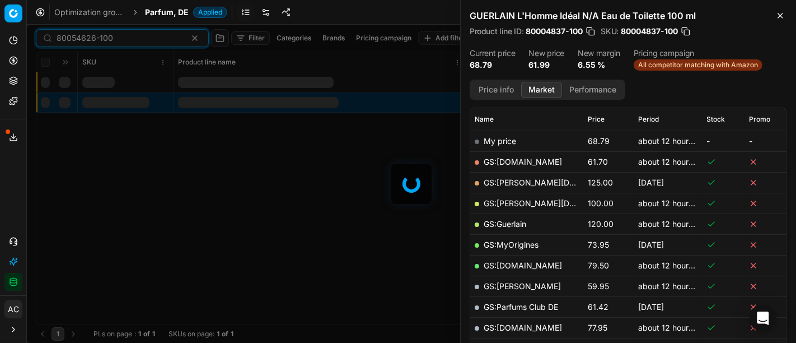
scroll to position [152, 0]
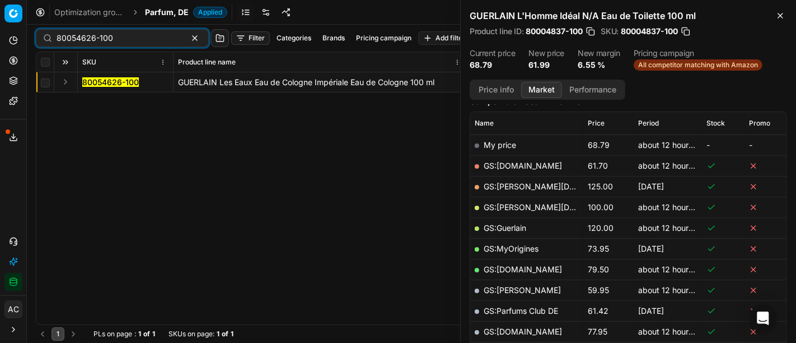
click at [64, 79] on button "Expand" at bounding box center [65, 81] width 13 height 13
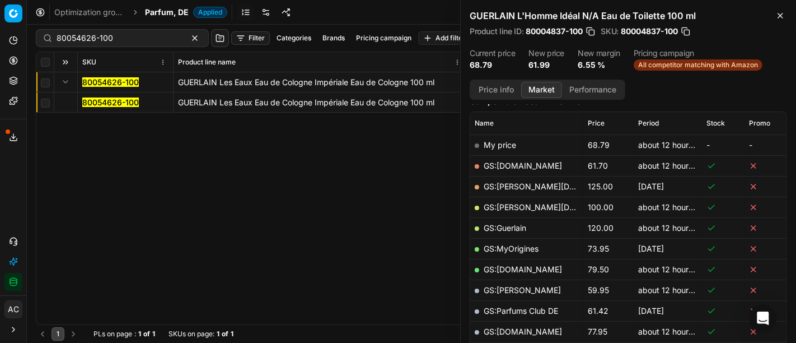
click at [105, 104] on mark "80054626-100" at bounding box center [110, 102] width 57 height 10
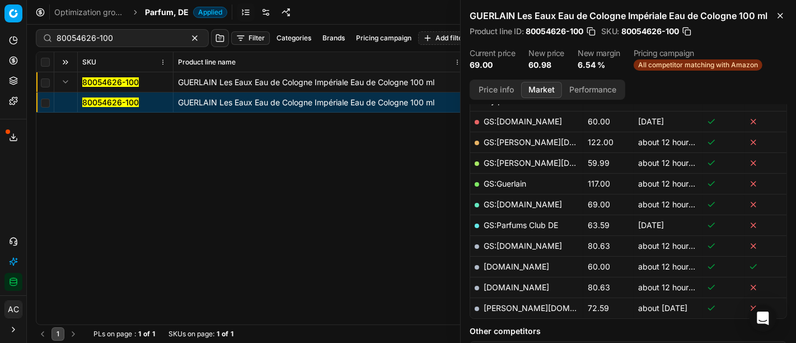
scroll to position [224, 0]
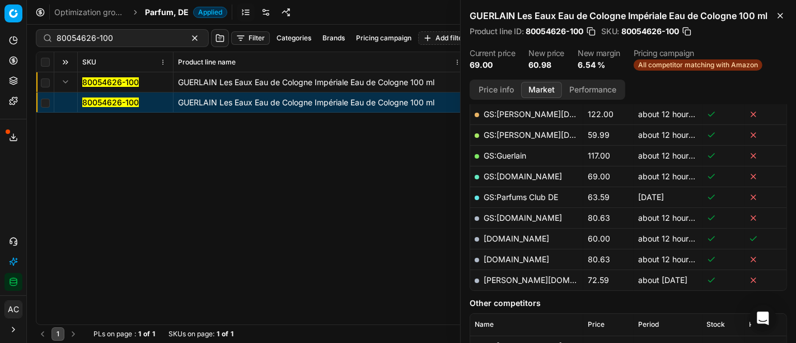
click at [496, 94] on button "Price info" at bounding box center [496, 90] width 50 height 16
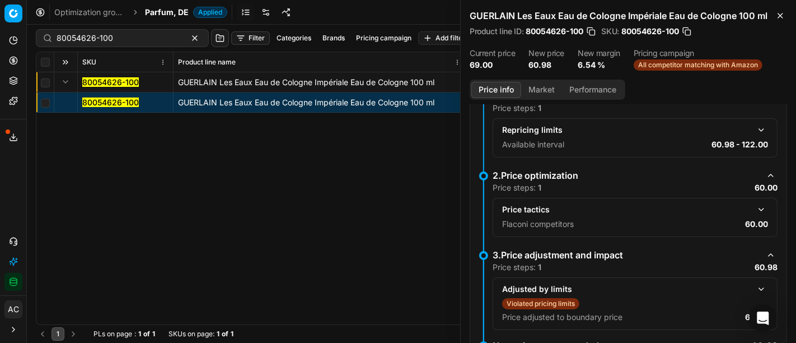
click at [755, 211] on button "button" at bounding box center [761, 209] width 13 height 13
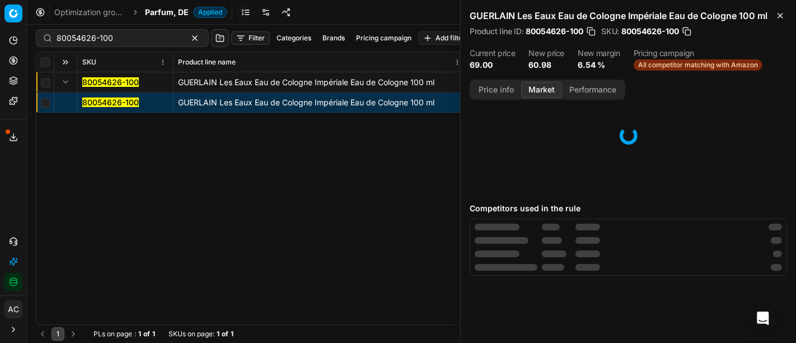
click at [535, 90] on button "Market" at bounding box center [541, 90] width 41 height 16
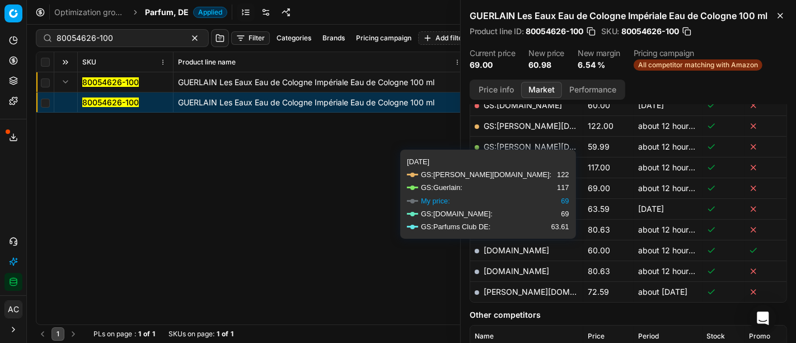
scroll to position [220, 0]
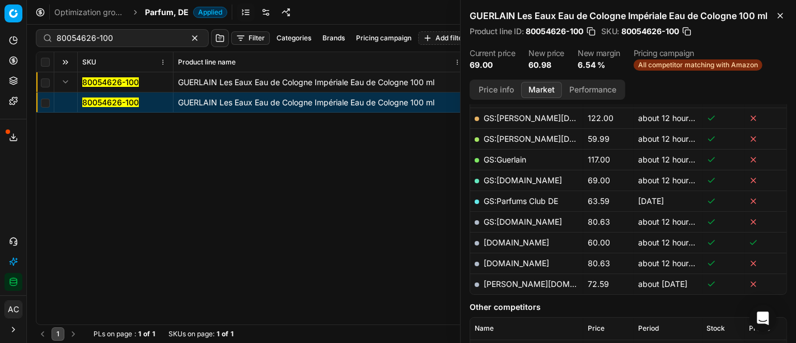
click at [511, 241] on link "[DOMAIN_NAME]" at bounding box center [517, 242] width 66 height 10
click at [134, 35] on input "80054626-100" at bounding box center [118, 37] width 123 height 11
paste input "20102768"
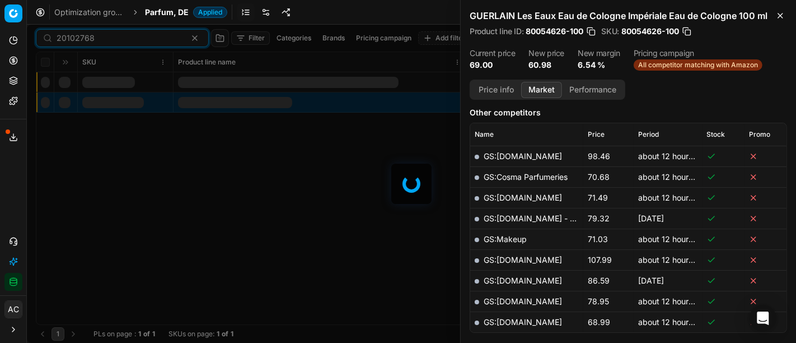
scroll to position [220, 0]
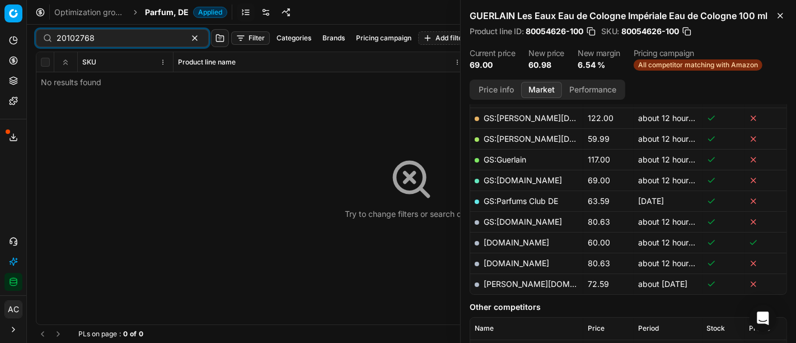
click at [69, 78] on div "Try to change filters or search query" at bounding box center [411, 188] width 750 height 272
click at [94, 39] on input "20102768" at bounding box center [118, 37] width 123 height 11
paste input "80058215-100"
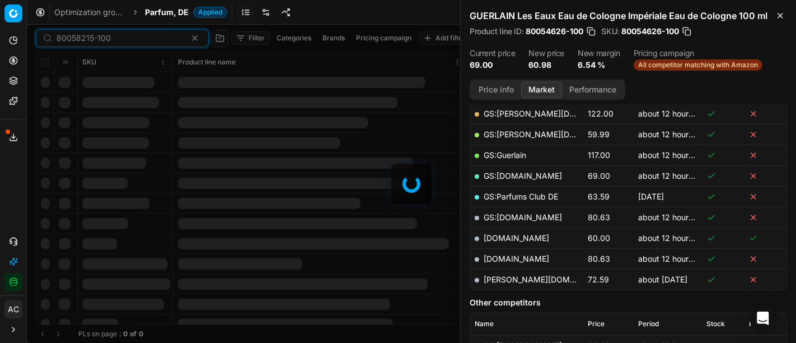
scroll to position [220, 0]
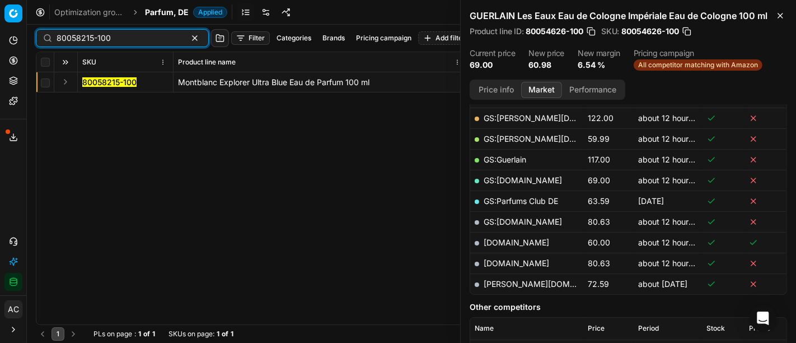
type input "80058215-100"
click at [63, 81] on button "Expand" at bounding box center [65, 81] width 13 height 13
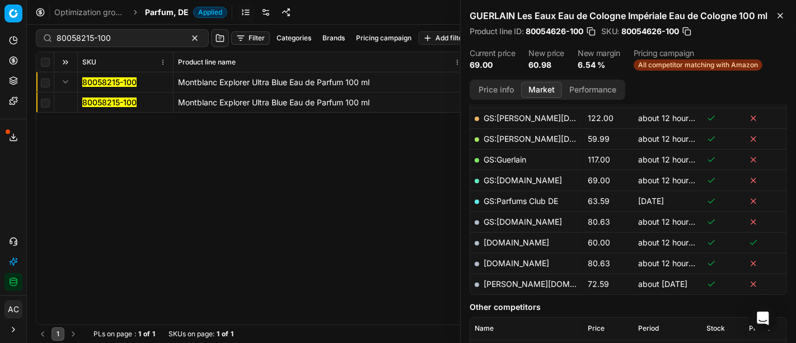
click at [94, 100] on mark "80058215-100" at bounding box center [109, 102] width 54 height 10
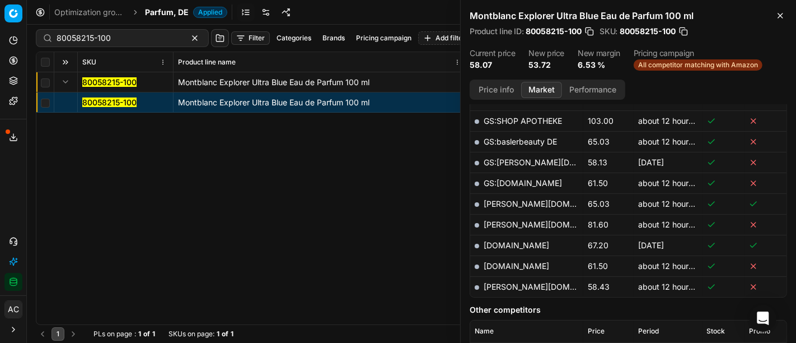
scroll to position [314, 0]
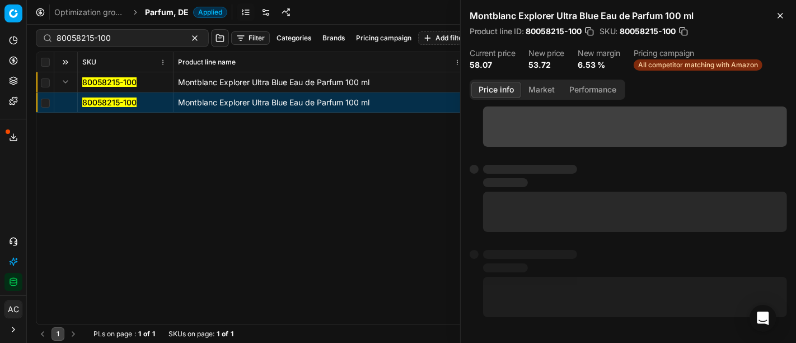
click at [503, 84] on button "Price info" at bounding box center [496, 90] width 50 height 16
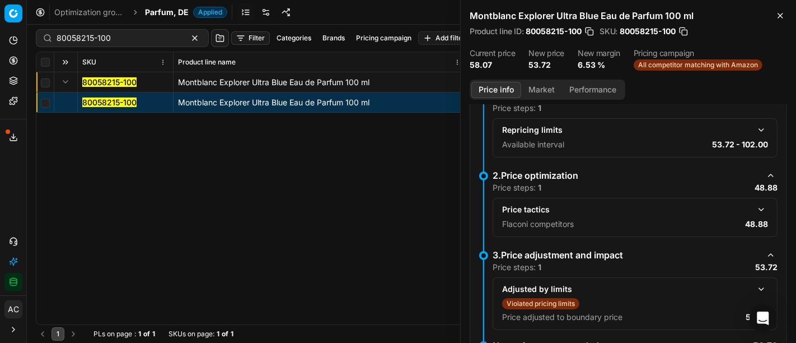
click at [755, 208] on button "button" at bounding box center [761, 209] width 13 height 13
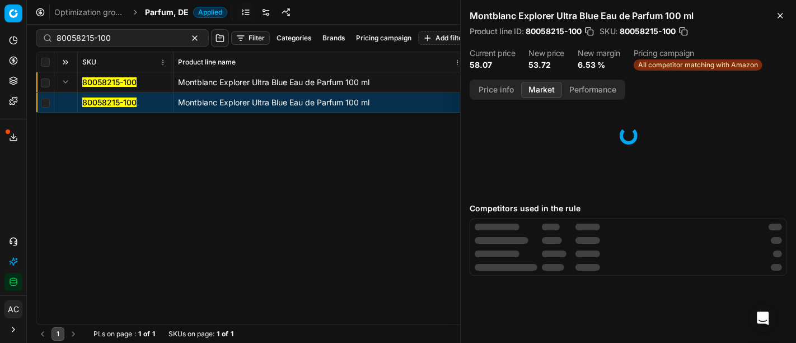
scroll to position [0, 0]
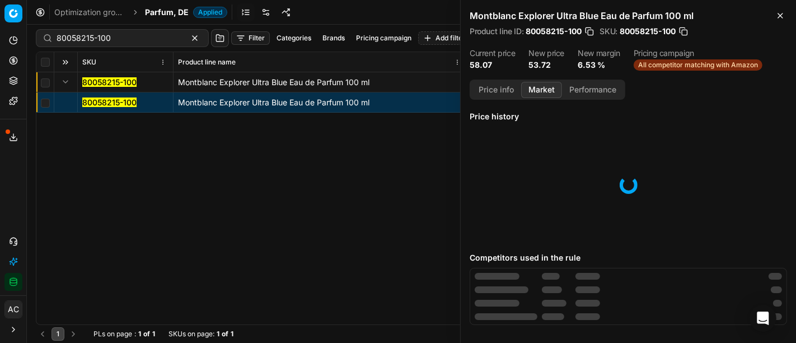
click at [533, 89] on button "Market" at bounding box center [541, 90] width 41 height 16
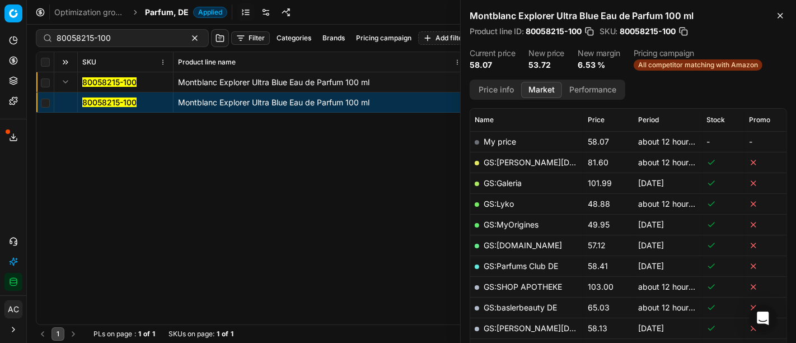
scroll to position [155, 0]
click at [504, 202] on link "GS:Lyko" at bounding box center [499, 204] width 30 height 10
click at [152, 12] on span "Parfum, DE" at bounding box center [167, 12] width 44 height 11
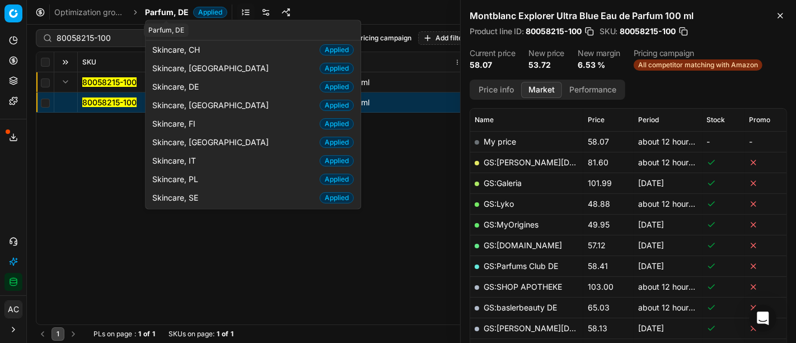
scroll to position [57, 0]
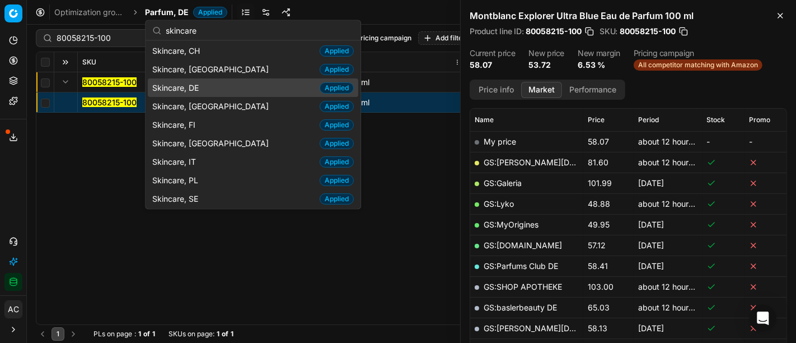
type input "skincare"
click at [185, 89] on span "Skincare, DE" at bounding box center [177, 87] width 51 height 11
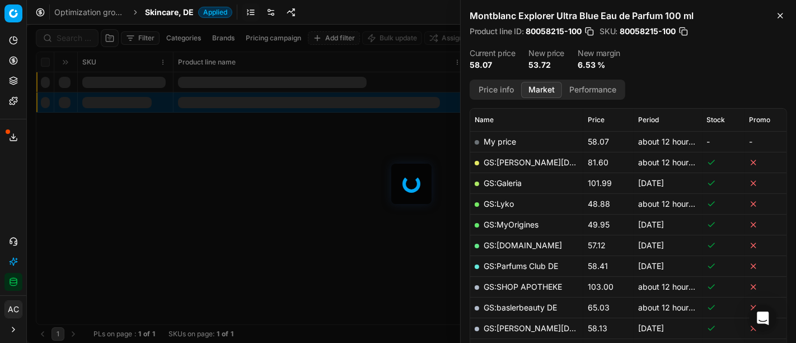
click at [67, 41] on div at bounding box center [411, 184] width 769 height 318
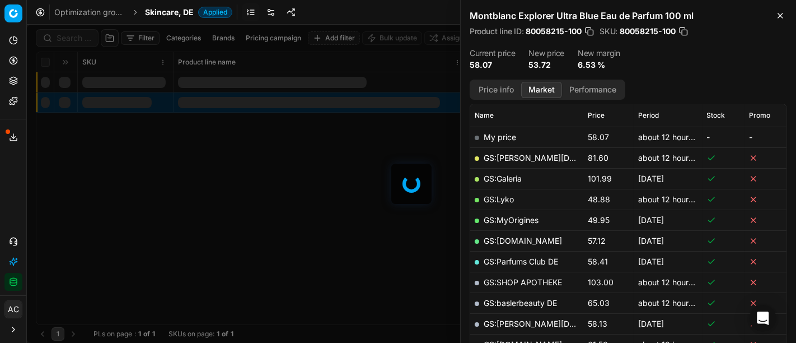
click at [67, 41] on div at bounding box center [411, 184] width 769 height 318
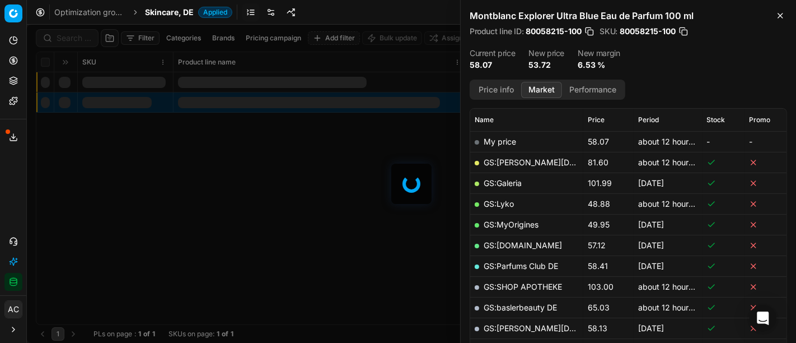
click at [67, 41] on div at bounding box center [411, 184] width 769 height 318
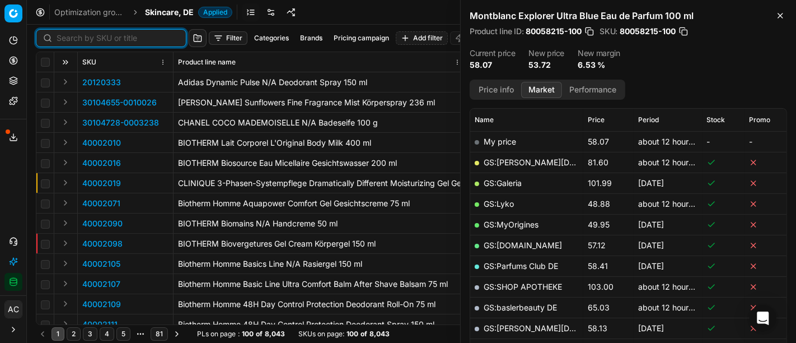
click at [67, 41] on input at bounding box center [118, 37] width 123 height 11
paste input "80002227-75"
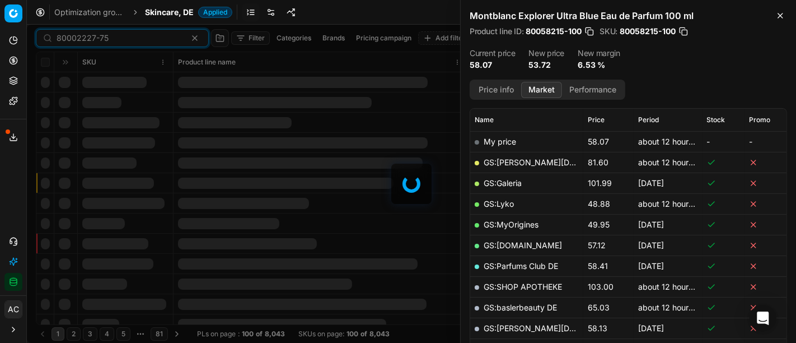
scroll to position [155, 0]
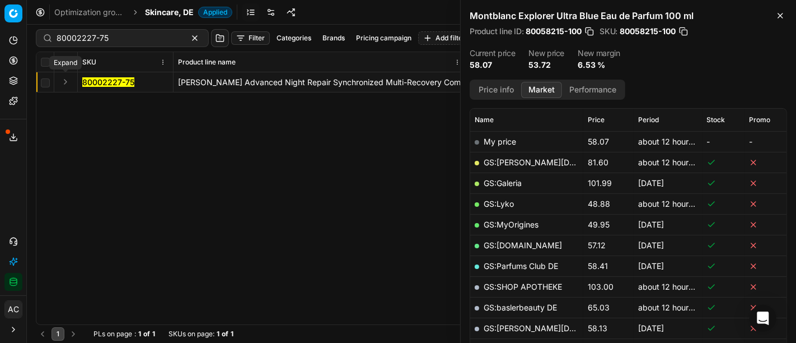
click at [67, 78] on button "Expand" at bounding box center [65, 81] width 13 height 13
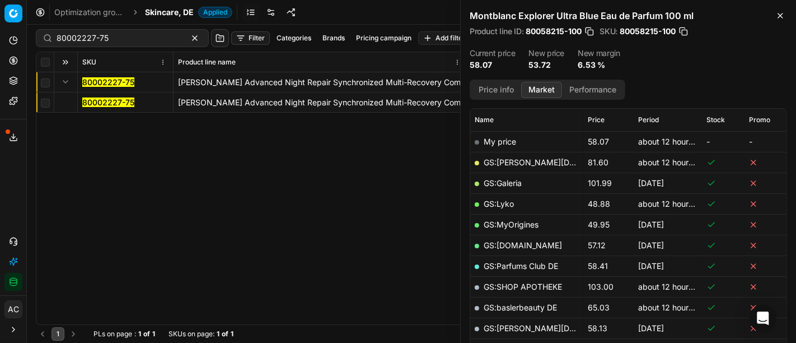
click at [95, 98] on mark "80002227-75" at bounding box center [108, 102] width 52 height 10
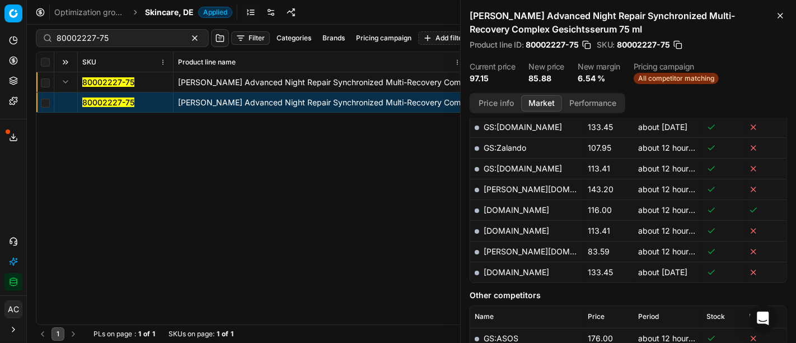
scroll to position [328, 0]
click at [499, 250] on link "[PERSON_NAME][DOMAIN_NAME]" at bounding box center [549, 251] width 130 height 10
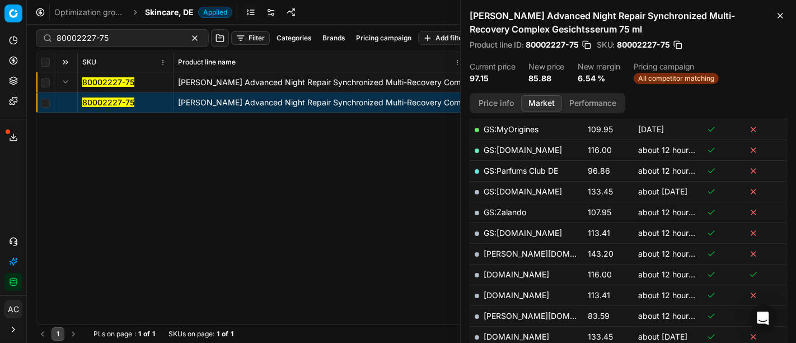
scroll to position [265, 0]
click at [95, 43] on input "80002227-75" at bounding box center [118, 37] width 123 height 11
paste input "63642-50"
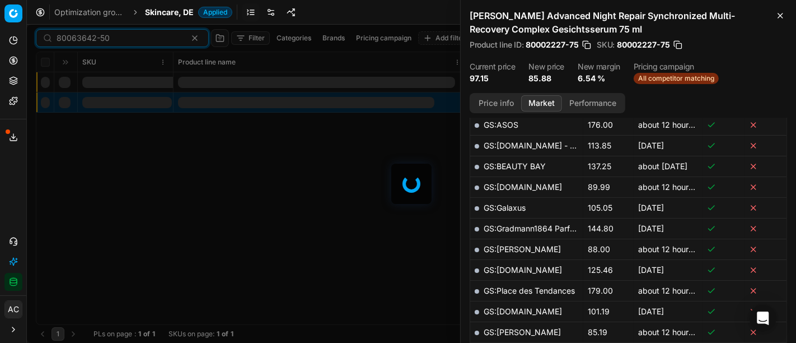
scroll to position [265, 0]
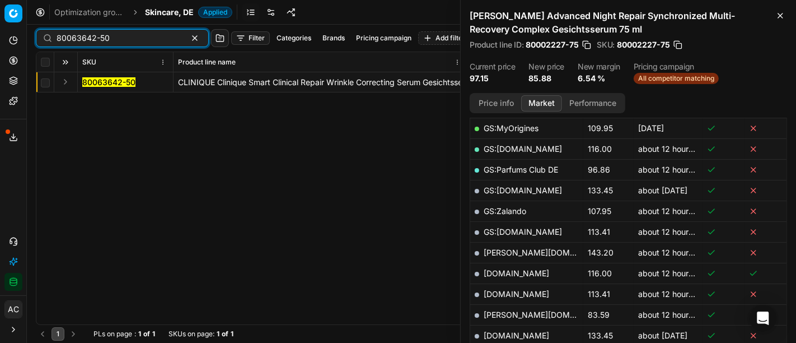
type input "80063642-50"
click at [62, 82] on button "Expand" at bounding box center [65, 81] width 13 height 13
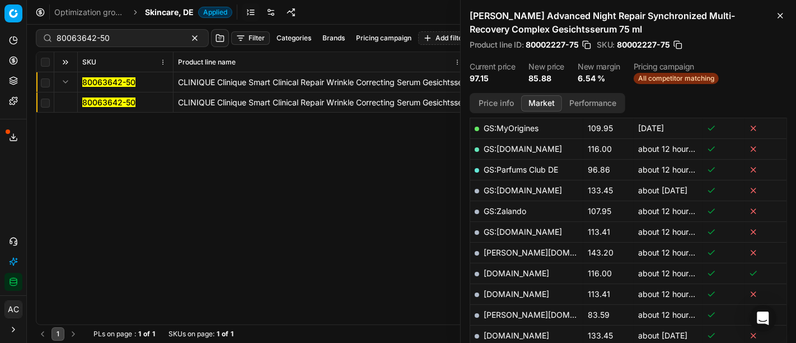
click at [97, 104] on mark "80063642-50" at bounding box center [108, 102] width 53 height 10
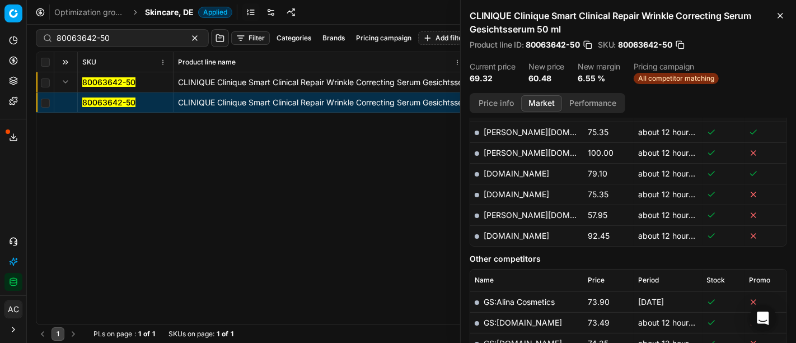
scroll to position [426, 0]
click at [502, 212] on link "[PERSON_NAME][DOMAIN_NAME]" at bounding box center [549, 216] width 130 height 10
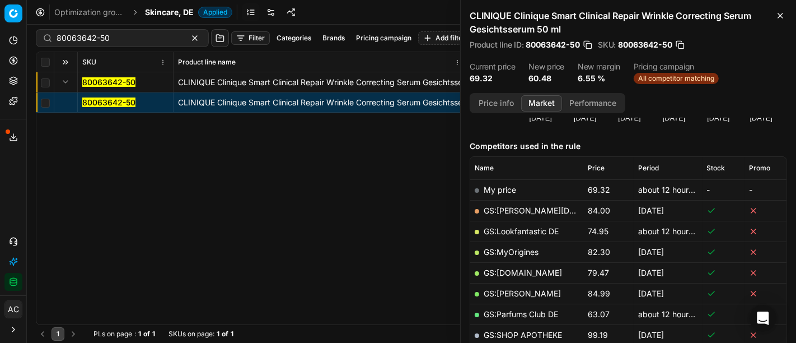
scroll to position [118, 0]
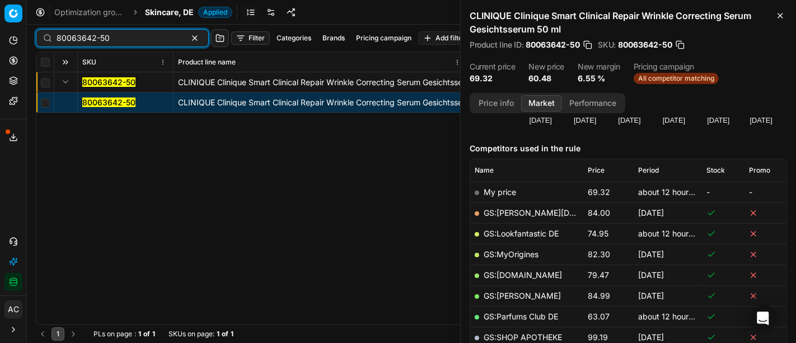
click at [129, 40] on input "80063642-50" at bounding box center [118, 37] width 123 height 11
click at [165, 15] on span "Skincare, DE" at bounding box center [169, 12] width 49 height 11
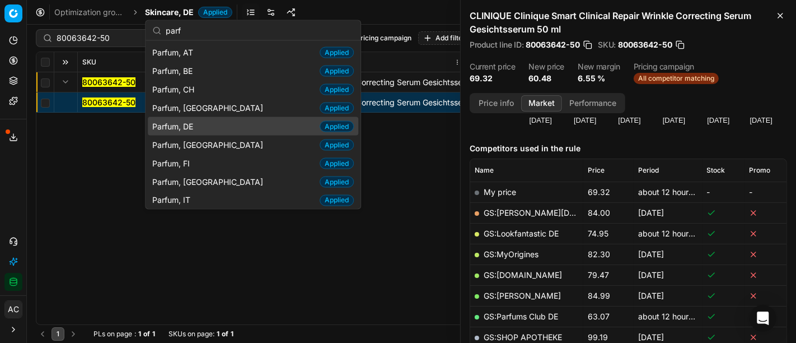
type input "parf"
click at [197, 133] on div "Parfum, DE Applied" at bounding box center [253, 126] width 211 height 18
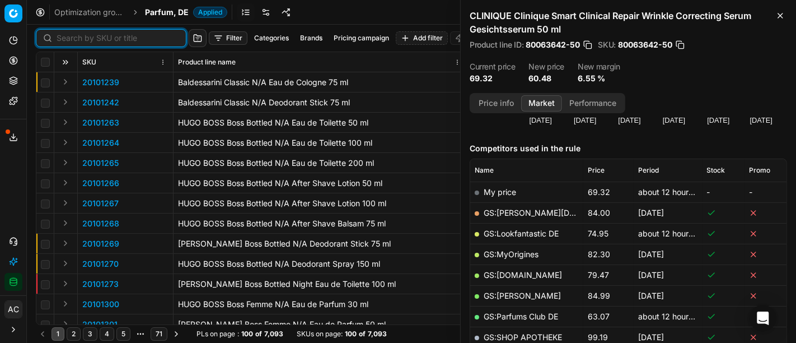
click at [73, 33] on input at bounding box center [118, 37] width 123 height 11
paste input "80062316-0025519"
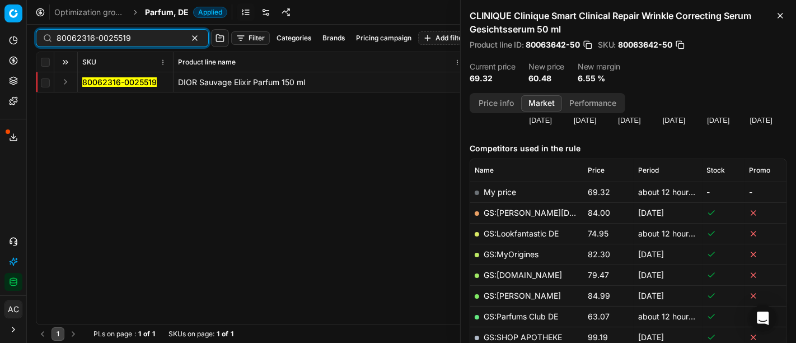
type input "80062316-0025519"
click at [65, 80] on button "Expand" at bounding box center [65, 81] width 13 height 13
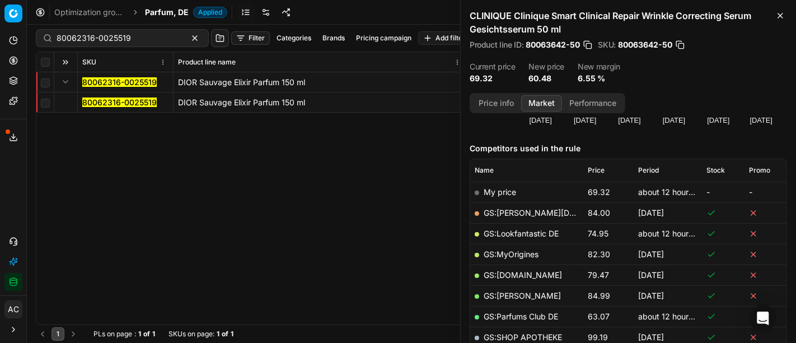
click at [92, 98] on mark "80062316-0025519" at bounding box center [119, 102] width 74 height 10
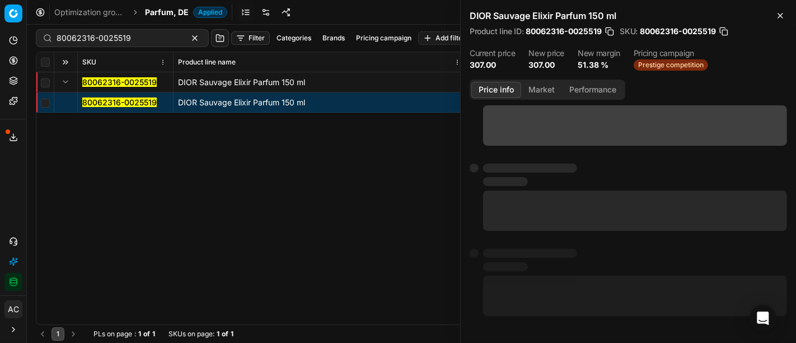
scroll to position [41, 0]
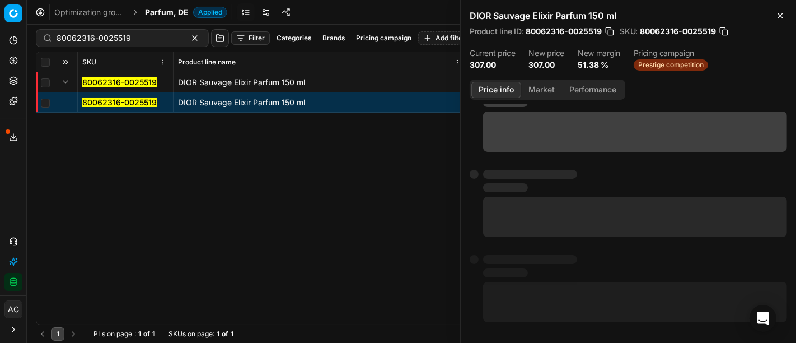
click at [494, 89] on button "Price info" at bounding box center [496, 90] width 50 height 16
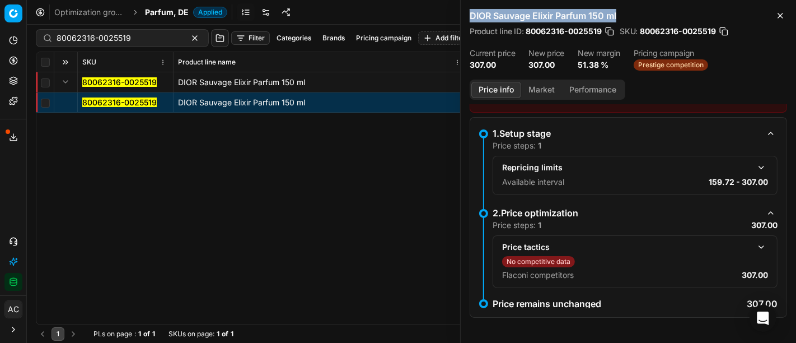
drag, startPoint x: 470, startPoint y: 15, endPoint x: 632, endPoint y: 17, distance: 161.8
click at [632, 17] on h2 "DIOR Sauvage Elixir Parfum 150 ml" at bounding box center [628, 15] width 317 height 13
copy h2 "DIOR Sauvage Elixir Parfum 150 ml"
click at [540, 87] on button "Market" at bounding box center [541, 90] width 41 height 16
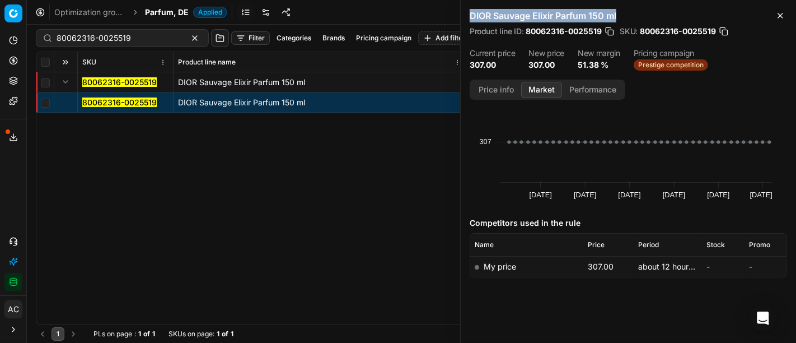
scroll to position [0, 0]
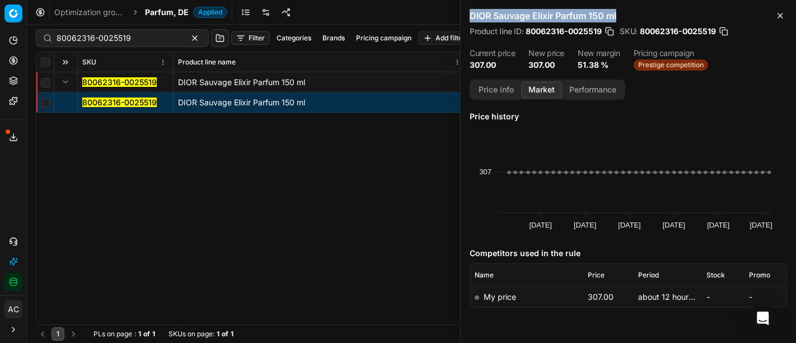
click at [611, 29] on button "button" at bounding box center [609, 31] width 11 height 11
click at [18, 237] on button "Contact support" at bounding box center [13, 241] width 18 height 18
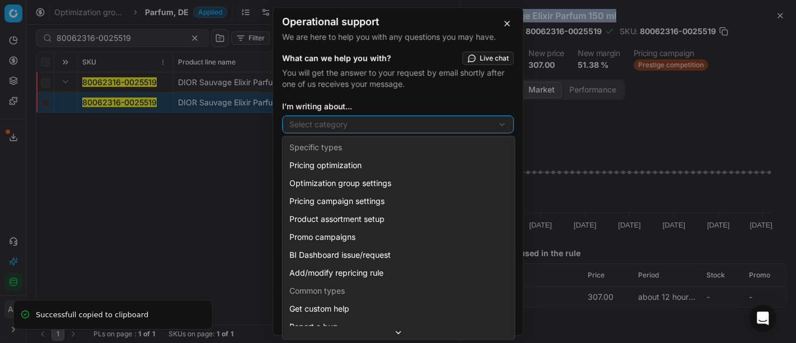
click at [316, 127] on div "Operational support We are here to help you with any questions you may have. Wh…" at bounding box center [398, 171] width 796 height 343
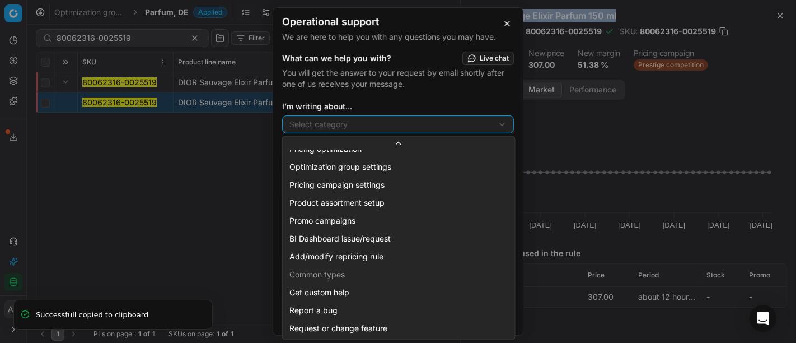
select select "141"
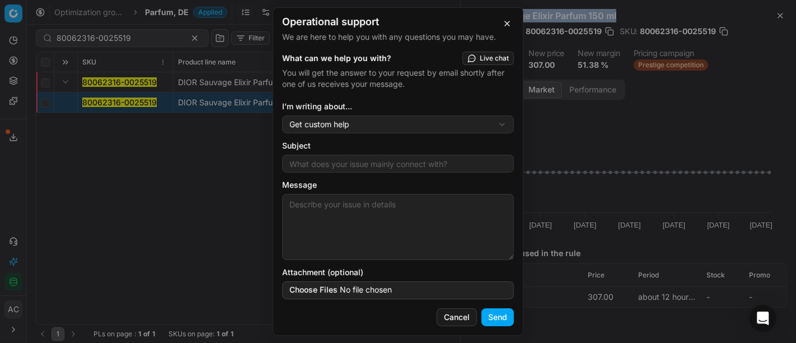
click at [357, 120] on div "Operational support We are here to help you with any questions you may have. Wh…" at bounding box center [398, 171] width 796 height 343
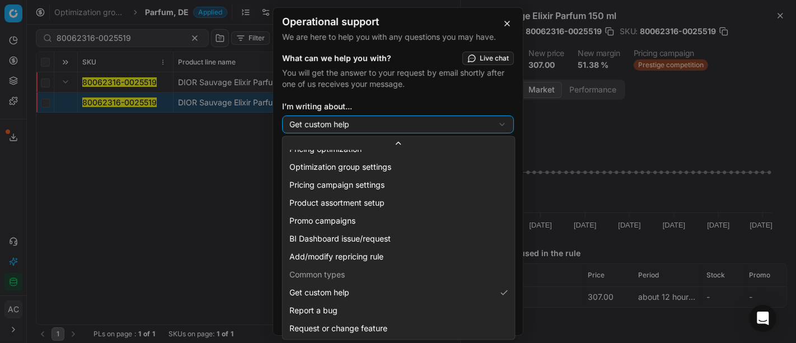
click at [424, 92] on div "Operational support We are here to help you with any questions you may have. Wh…" at bounding box center [398, 171] width 796 height 343
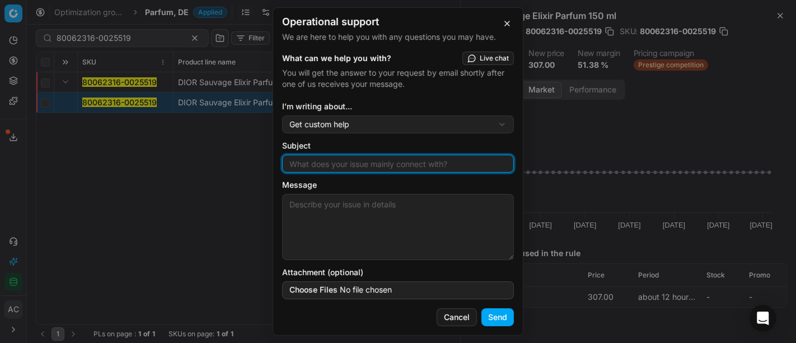
click at [371, 165] on input "Subject" at bounding box center [398, 163] width 222 height 17
type input "create the competitor mapping"
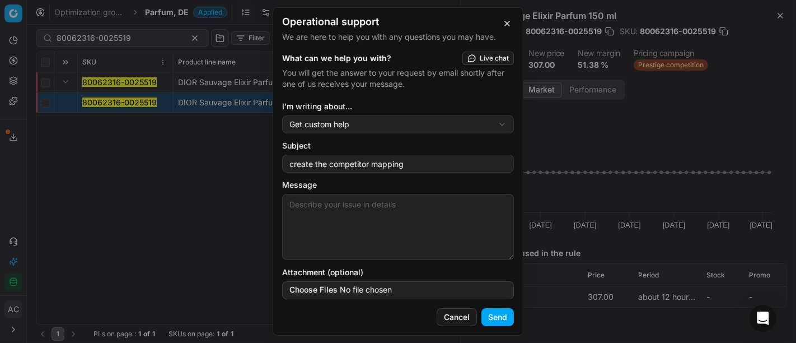
click at [367, 207] on textarea "Message" at bounding box center [398, 227] width 232 height 66
paste textarea "80062316-0025519"
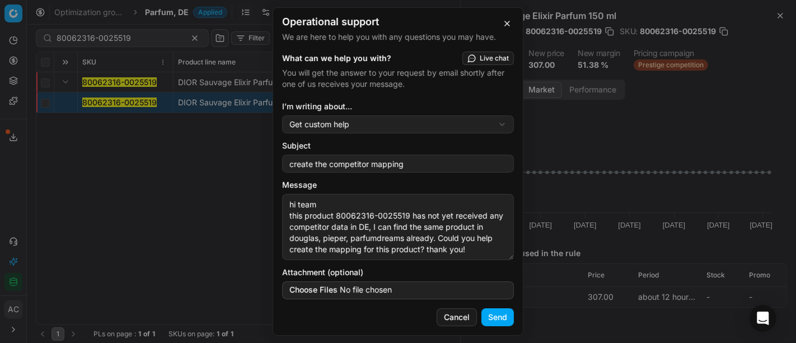
type textarea "hi team this product 80062316-0025519 has not yet received any competitor data …"
click at [504, 319] on button "Send" at bounding box center [498, 317] width 32 height 18
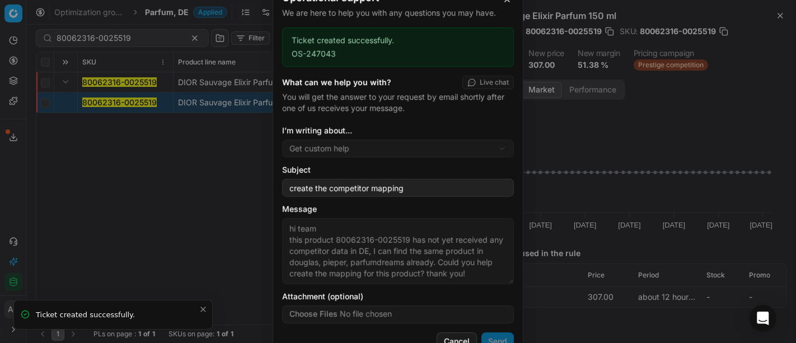
click at [664, 58] on div "Operational support We are here to help you with any questions you may have. Ti…" at bounding box center [398, 171] width 796 height 343
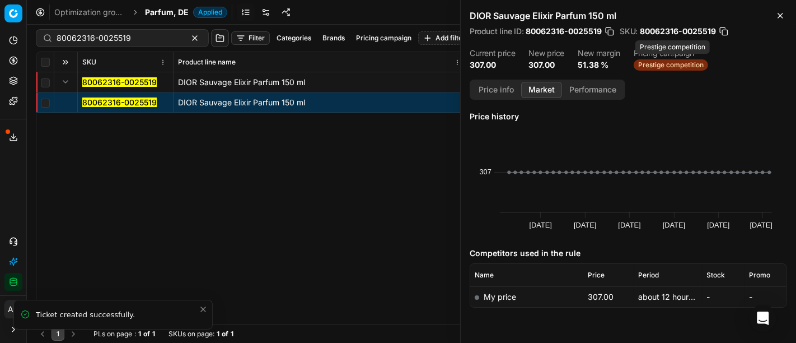
click at [667, 66] on span "Prestige competition" at bounding box center [671, 64] width 74 height 11
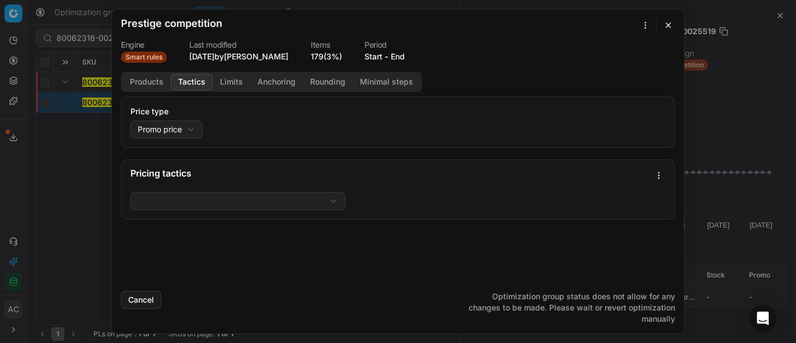
click at [184, 81] on button "Tactics" at bounding box center [192, 82] width 42 height 16
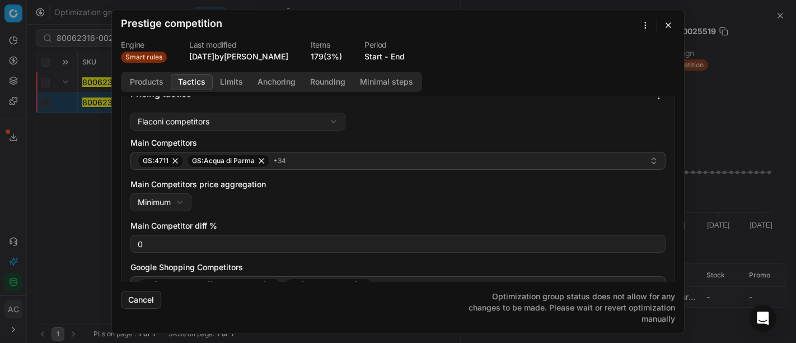
scroll to position [86, 0]
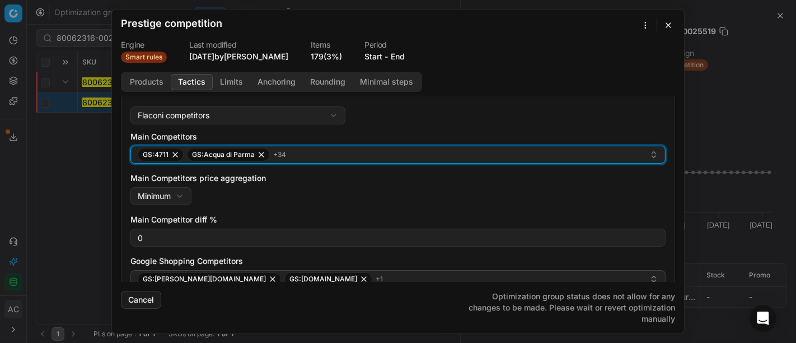
click at [347, 151] on div "GS:4711 GS:Acqua di Parma + 34" at bounding box center [394, 154] width 512 height 13
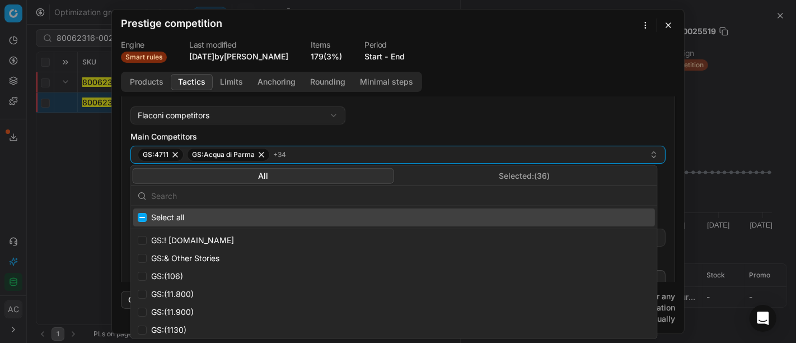
click at [504, 176] on button "Selected: ( 36 )" at bounding box center [524, 175] width 261 height 16
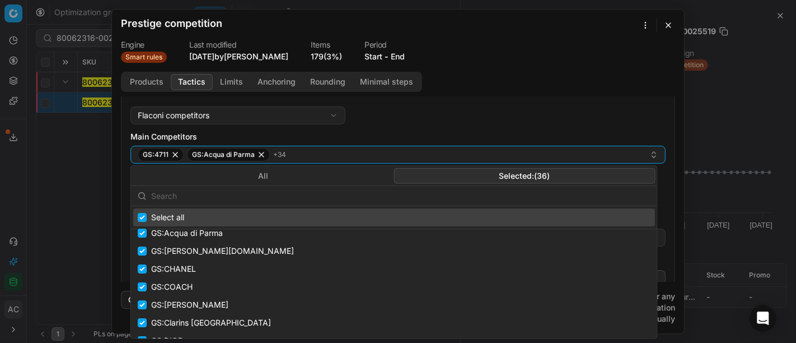
scroll to position [0, 0]
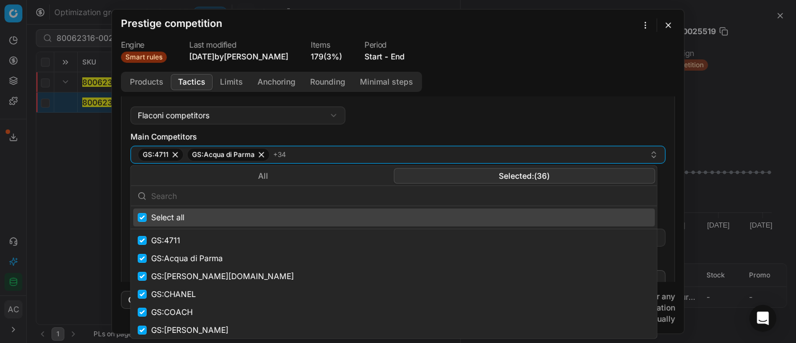
click at [490, 97] on div "Pricing tactics" at bounding box center [398, 88] width 553 height 28
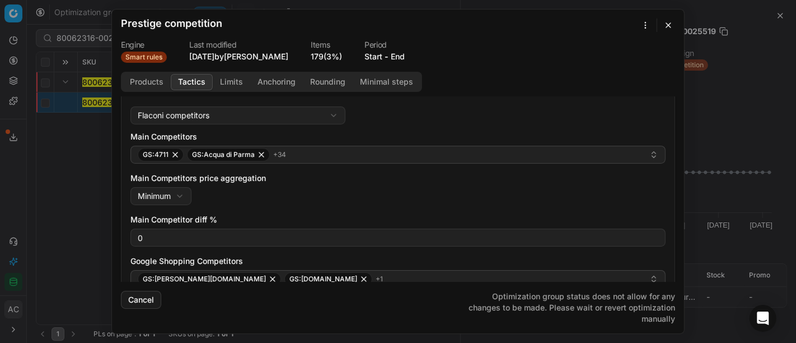
click at [665, 28] on button "button" at bounding box center [668, 24] width 13 height 13
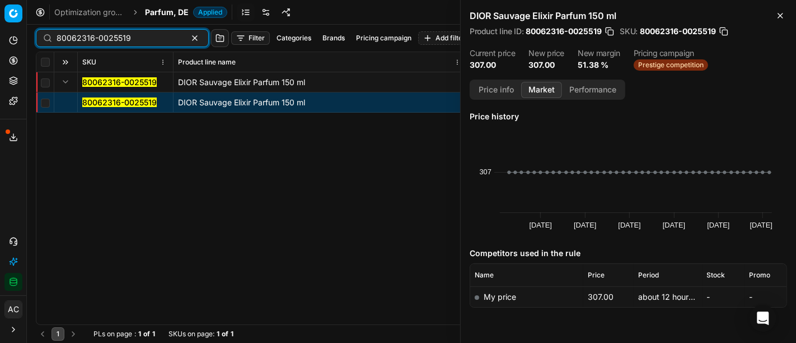
click at [113, 43] on input "80062316-0025519" at bounding box center [118, 37] width 123 height 11
paste input "22174-100"
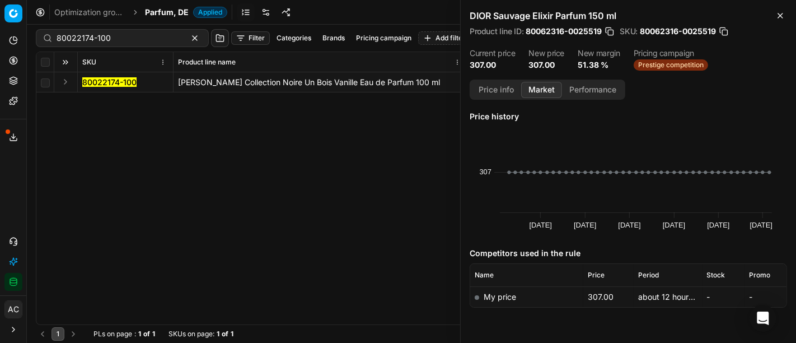
click at [67, 86] on button "Expand" at bounding box center [65, 81] width 13 height 13
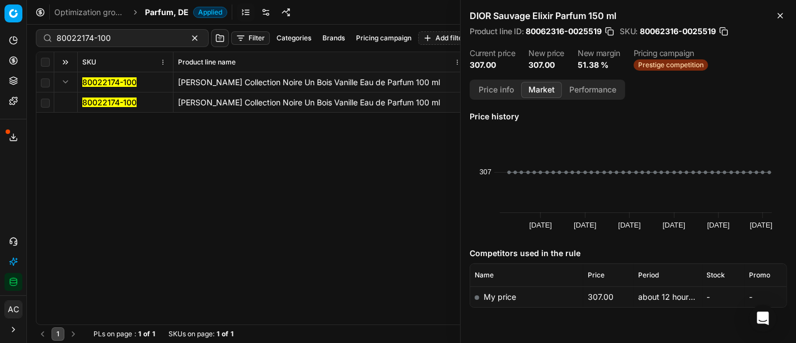
click at [102, 101] on mark "80022174-100" at bounding box center [109, 102] width 54 height 10
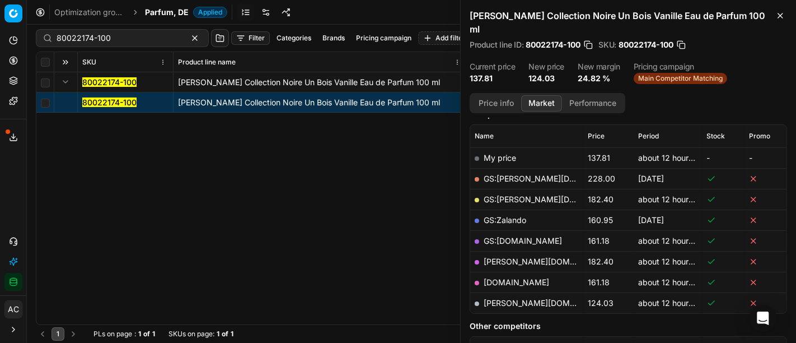
scroll to position [153, 0]
click at [496, 297] on link "[PERSON_NAME][DOMAIN_NAME]" at bounding box center [549, 302] width 130 height 10
click at [88, 46] on div "80022174-100" at bounding box center [122, 38] width 173 height 18
paste input "90010884-0017258"
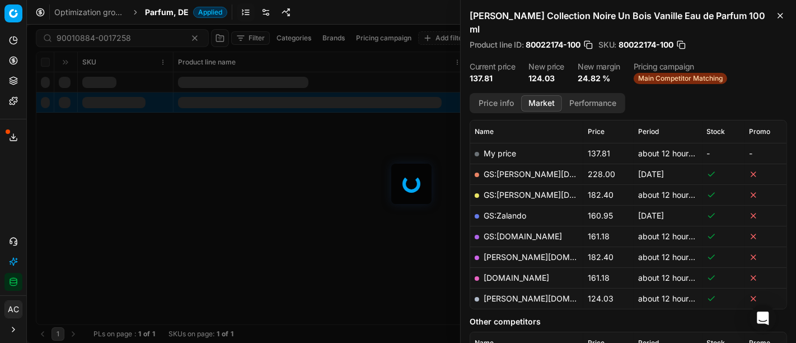
scroll to position [153, 0]
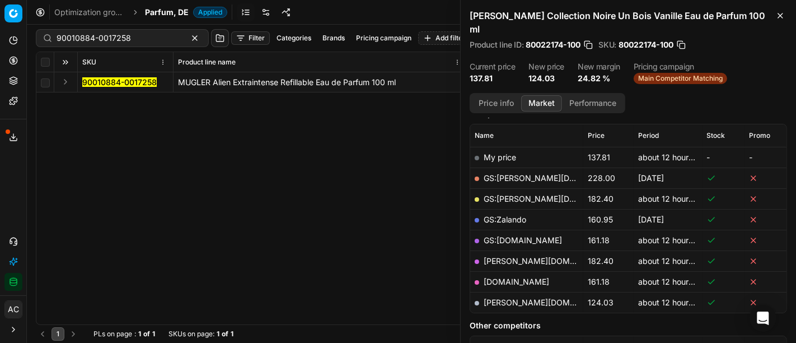
click at [12, 203] on div "Analytics Pricing Product portfolio Templates Export service 16 Contact support…" at bounding box center [13, 161] width 26 height 268
click at [68, 84] on button "Expand" at bounding box center [65, 81] width 13 height 13
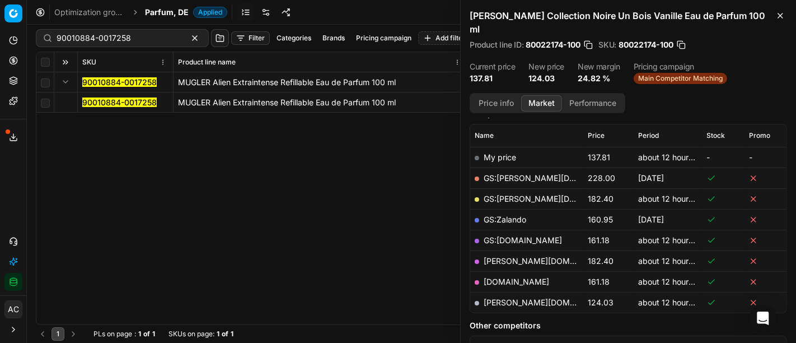
click at [106, 100] on mark "90010884-0017258" at bounding box center [119, 102] width 74 height 10
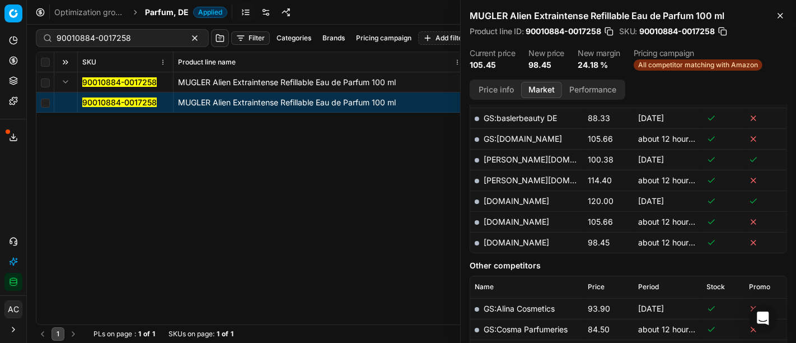
scroll to position [343, 0]
click at [517, 241] on link "[DOMAIN_NAME]" at bounding box center [517, 244] width 66 height 10
click at [134, 46] on div "90010884-0017258" at bounding box center [122, 38] width 173 height 18
paste input "80070136-90"
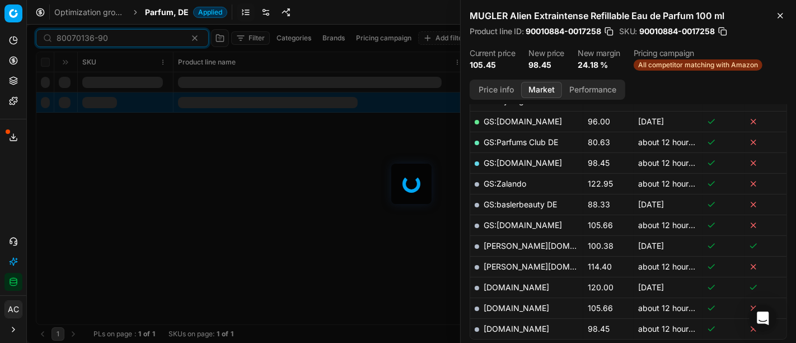
scroll to position [343, 0]
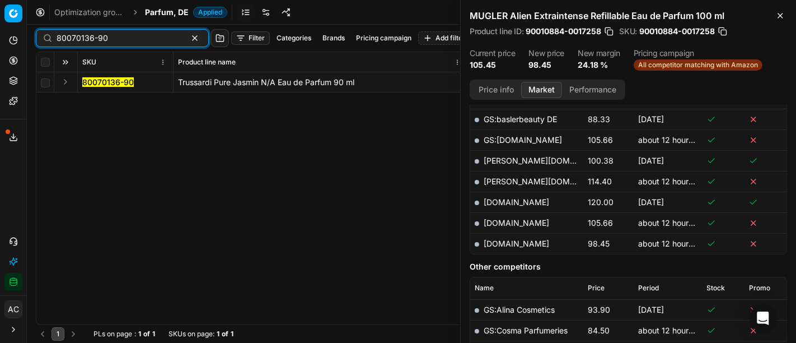
type input "80070136-90"
click at [61, 83] on button "Expand" at bounding box center [65, 81] width 13 height 13
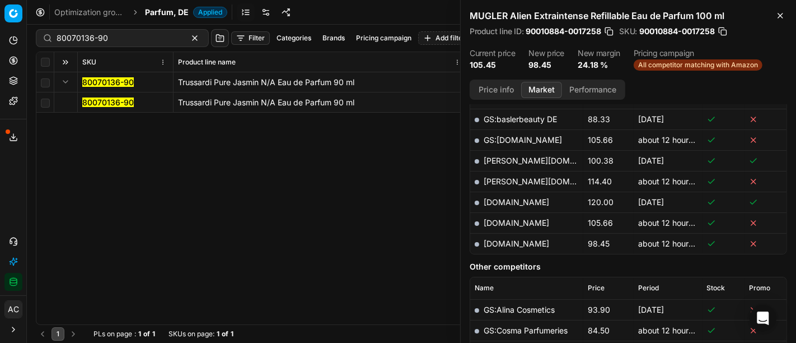
click at [98, 108] on td "80070136-90" at bounding box center [126, 102] width 96 height 20
click at [99, 105] on mark "80070136-90" at bounding box center [108, 102] width 52 height 10
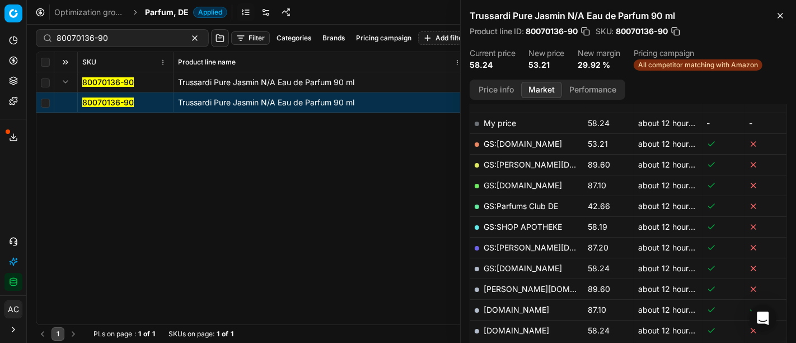
scroll to position [172, 0]
click at [520, 144] on link "GS:[DOMAIN_NAME]" at bounding box center [523, 145] width 78 height 10
